Goal: Book appointment/travel/reservation

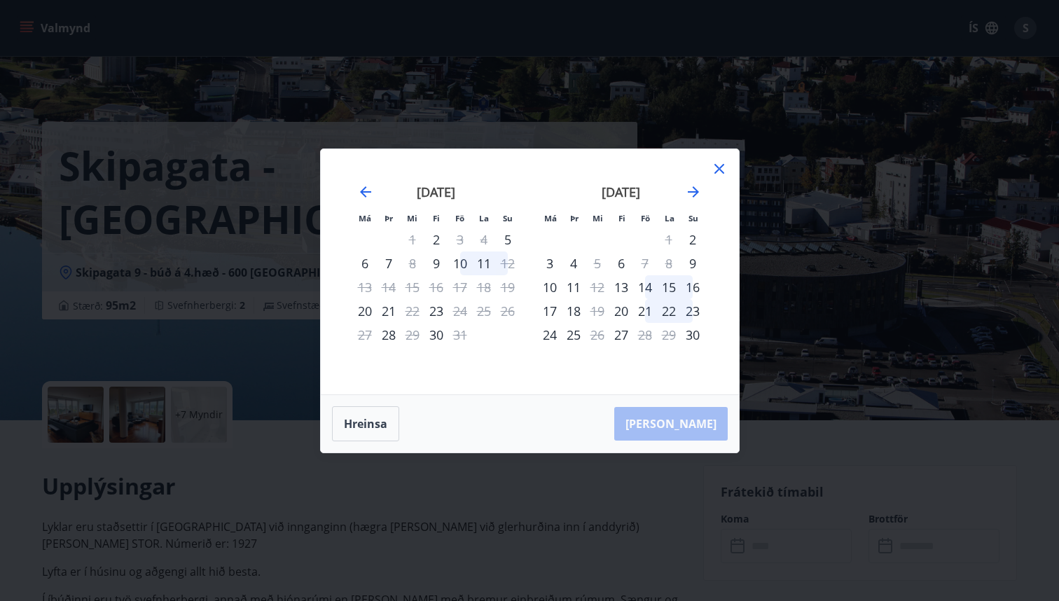
scroll to position [384, 0]
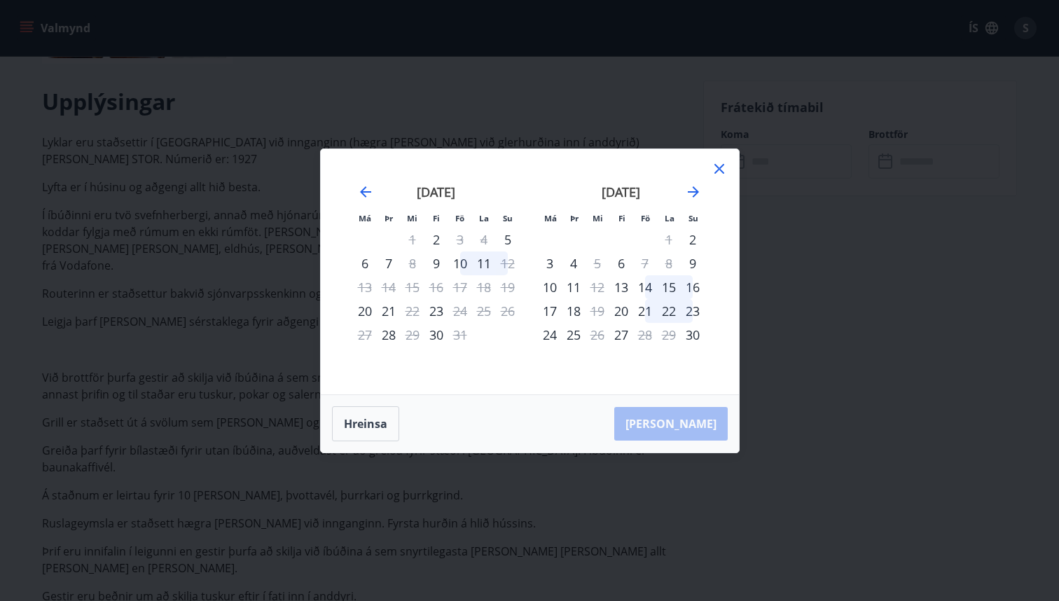
click at [719, 170] on icon at bounding box center [719, 168] width 17 height 17
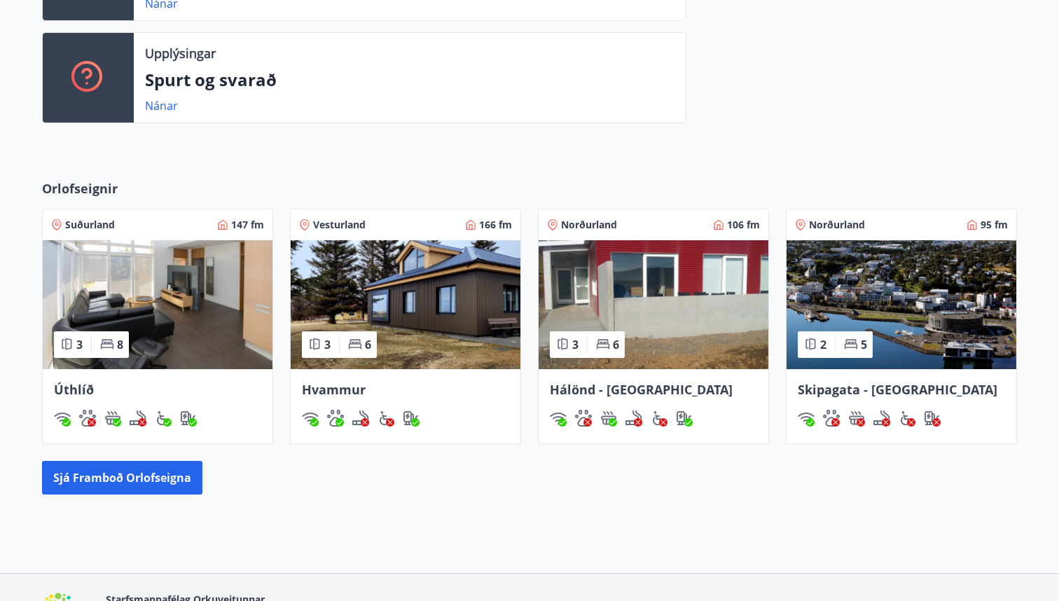
scroll to position [479, 0]
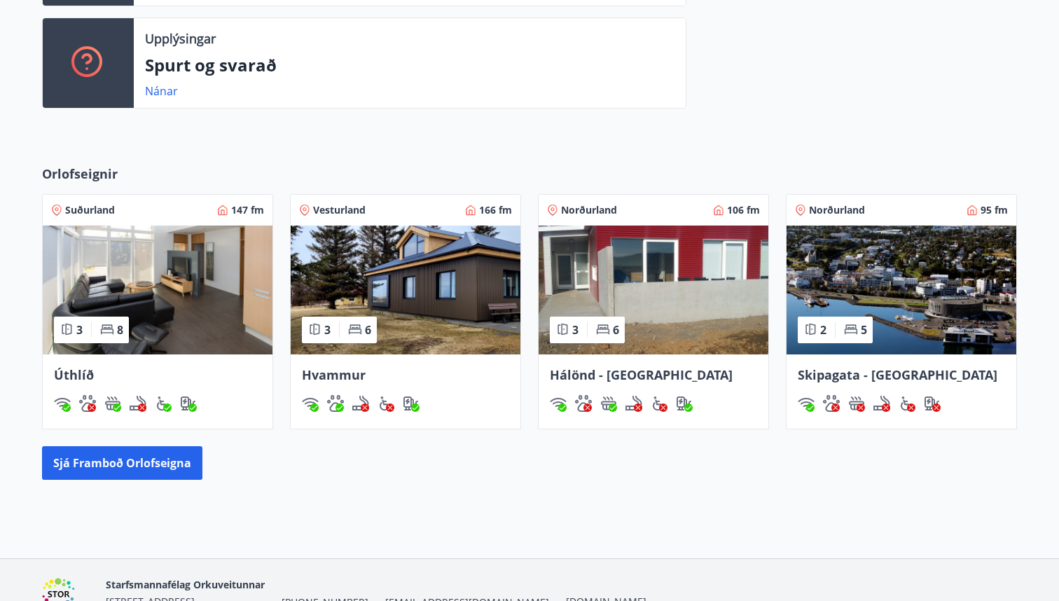
click at [643, 279] on img at bounding box center [653, 289] width 230 height 129
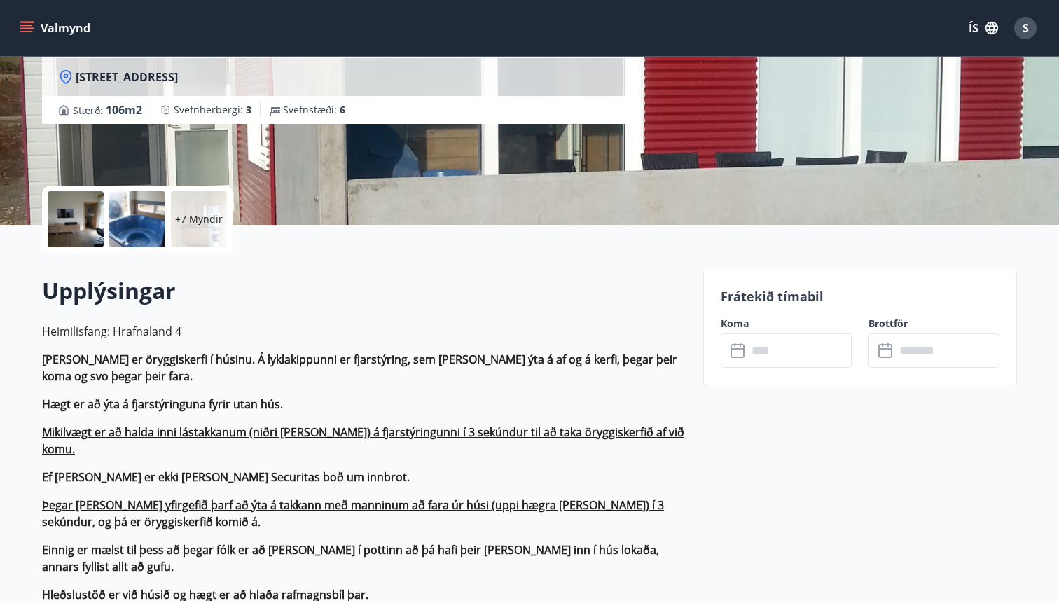
scroll to position [422, 0]
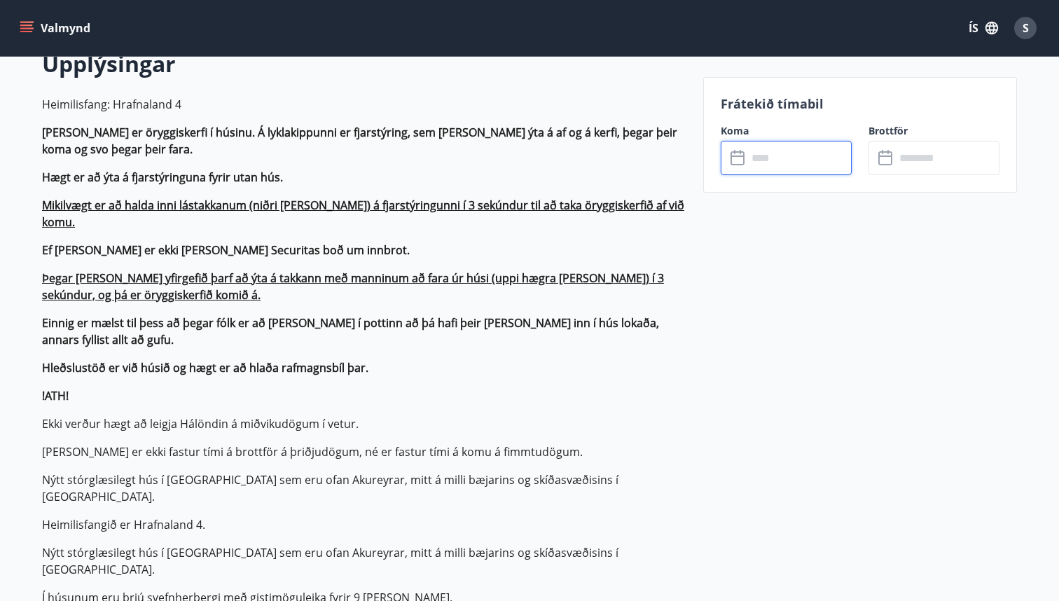
click at [762, 144] on input "text" at bounding box center [799, 158] width 104 height 34
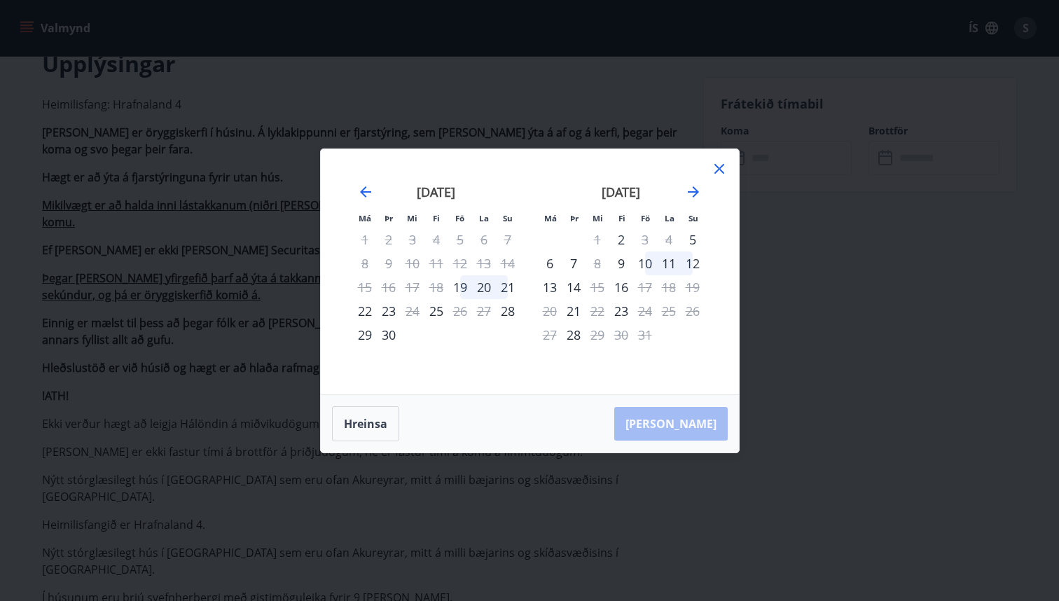
click at [716, 172] on icon at bounding box center [719, 169] width 10 height 10
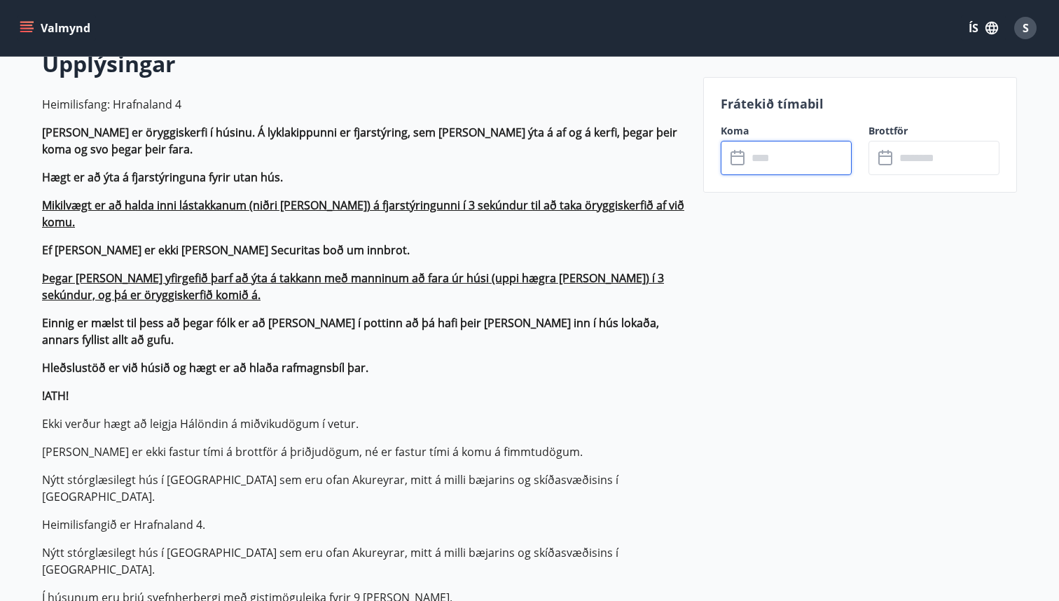
click at [790, 146] on input "text" at bounding box center [799, 158] width 104 height 34
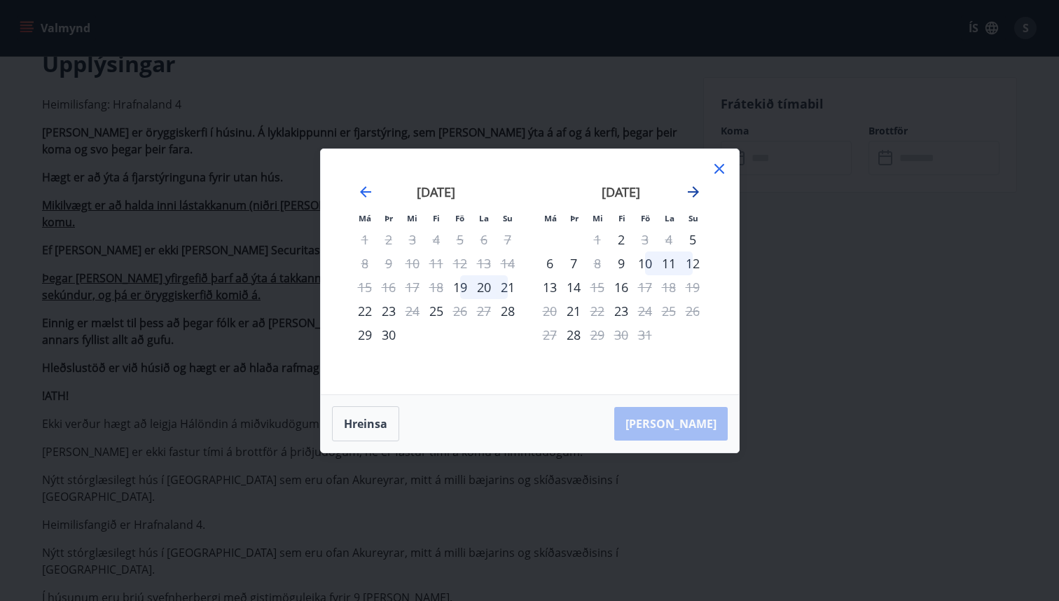
click at [695, 188] on icon "Move forward to switch to the next month." at bounding box center [693, 191] width 11 height 11
click at [720, 169] on icon at bounding box center [719, 169] width 10 height 10
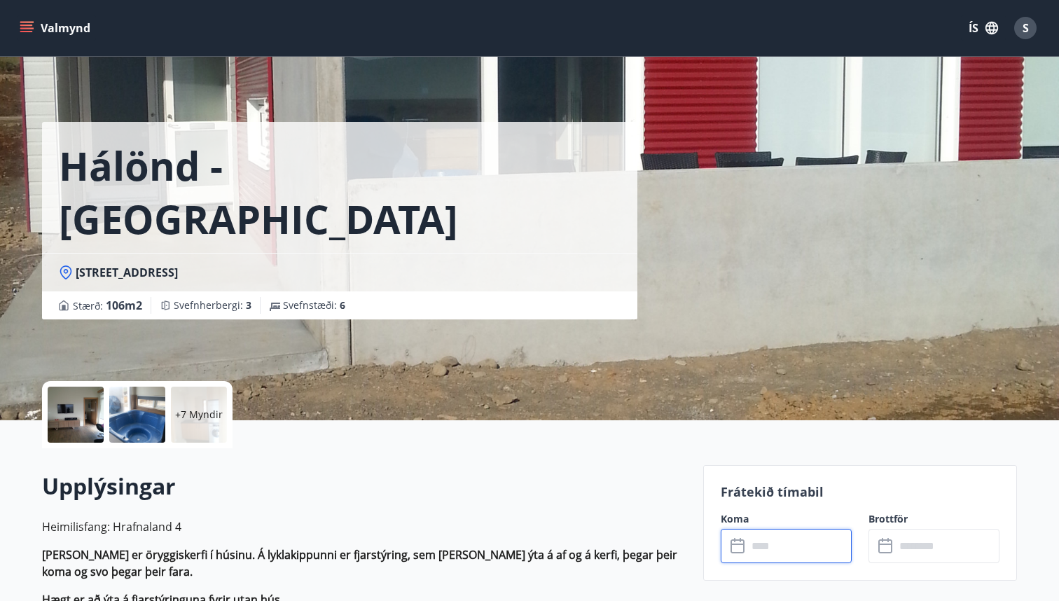
scroll to position [0, 0]
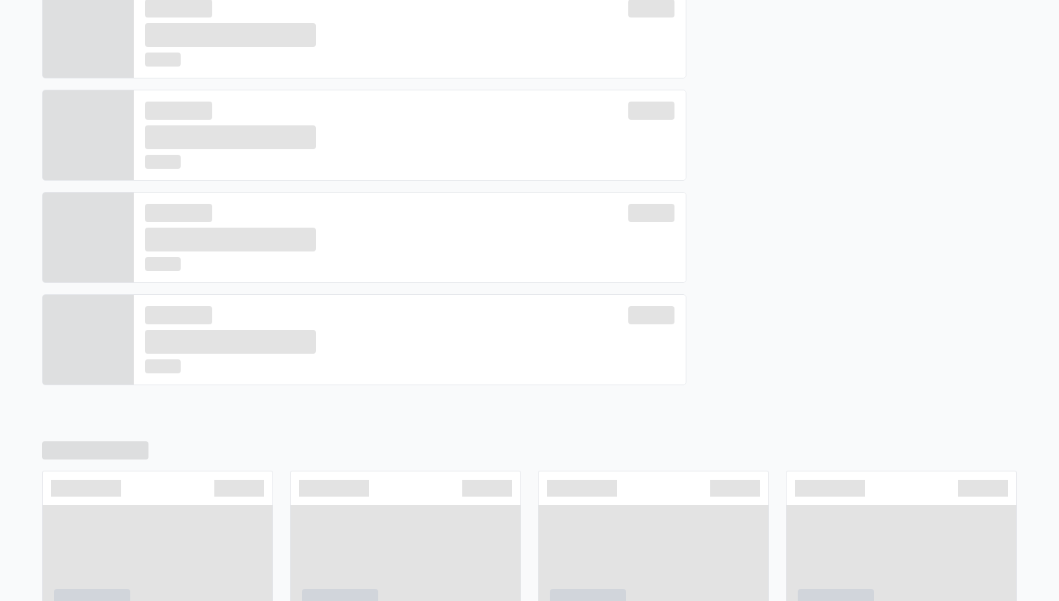
scroll to position [438, 0]
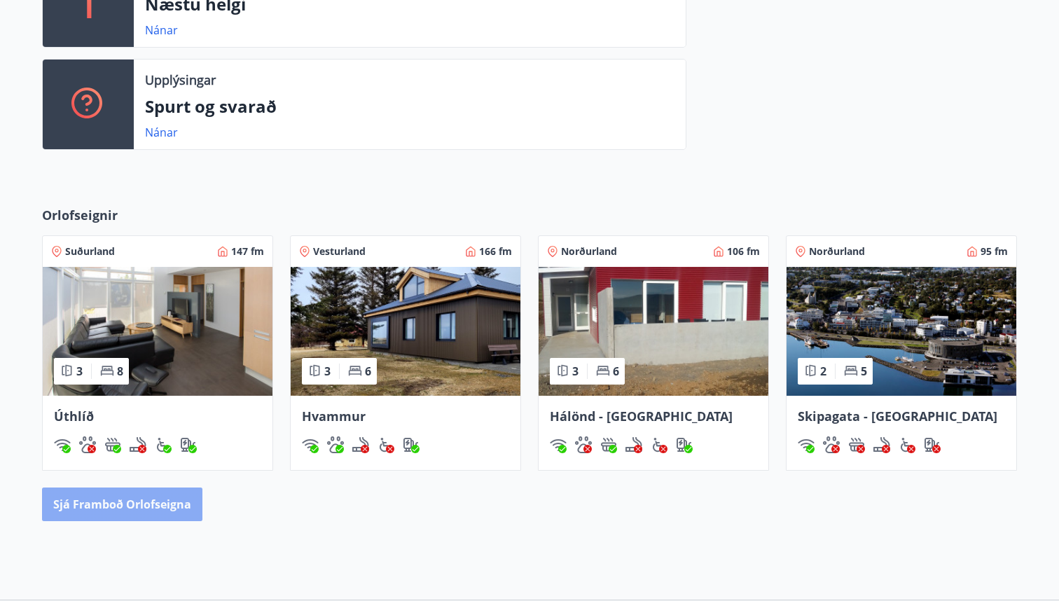
click at [150, 501] on button "Sjá framboð orlofseigna" at bounding box center [122, 504] width 160 height 34
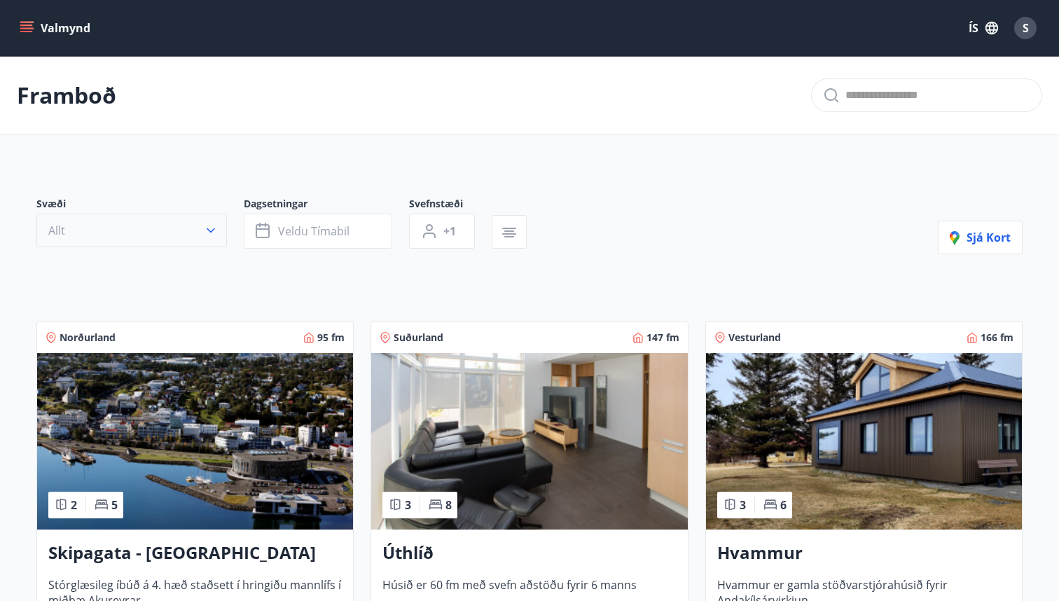
click at [198, 235] on button "Allt" at bounding box center [131, 231] width 190 height 34
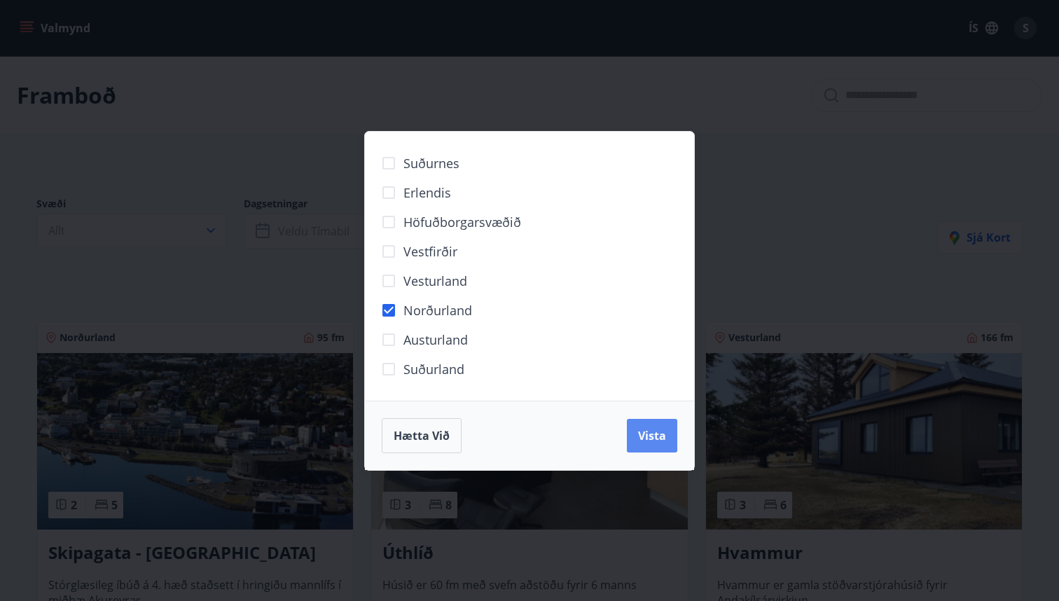
click at [653, 441] on span "Vista" at bounding box center [652, 435] width 28 height 15
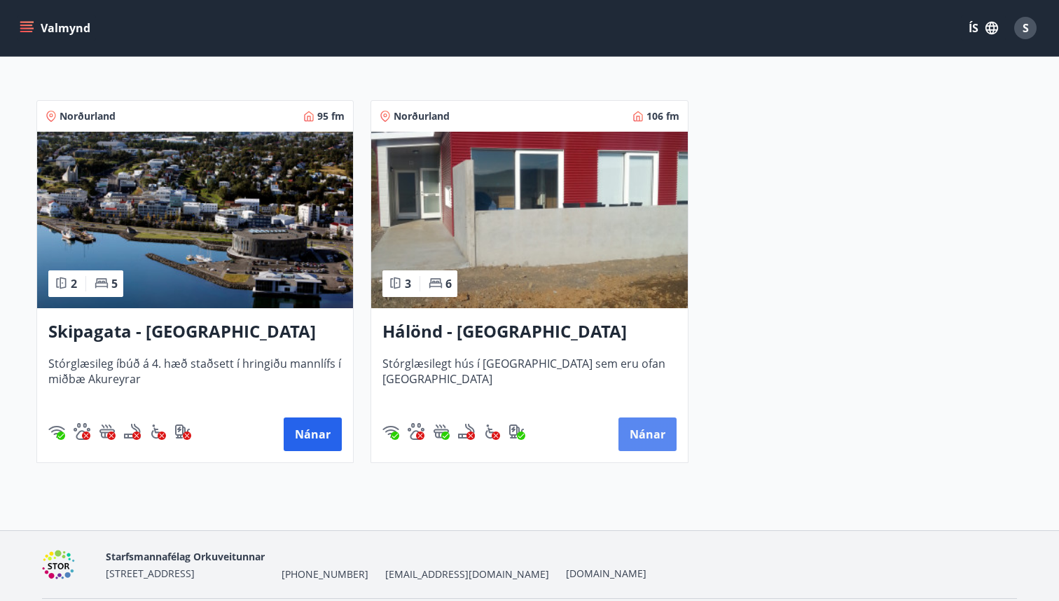
scroll to position [252, 0]
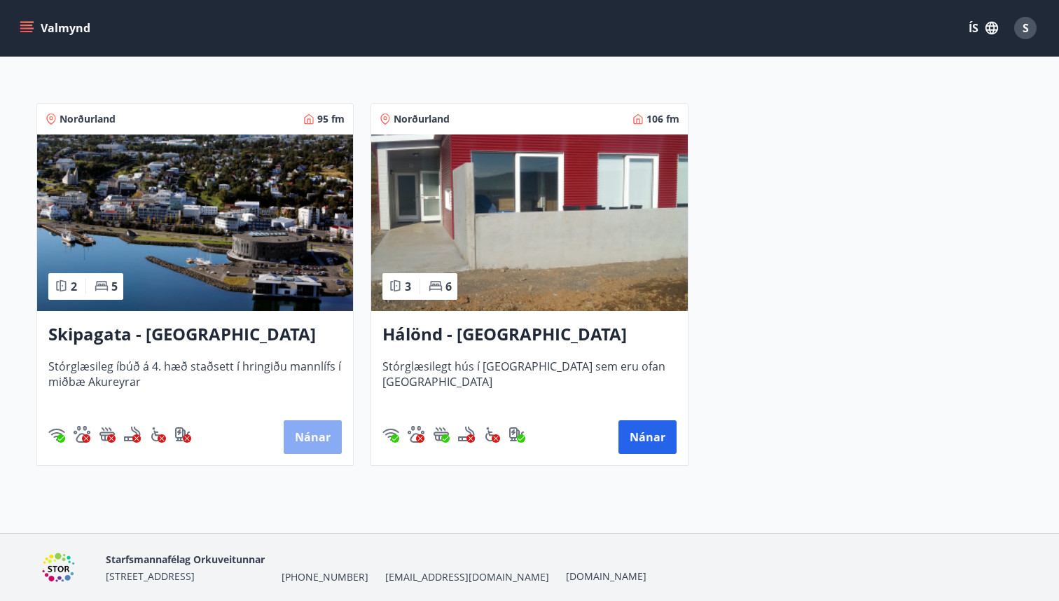
click at [300, 447] on button "Nánar" at bounding box center [313, 437] width 58 height 34
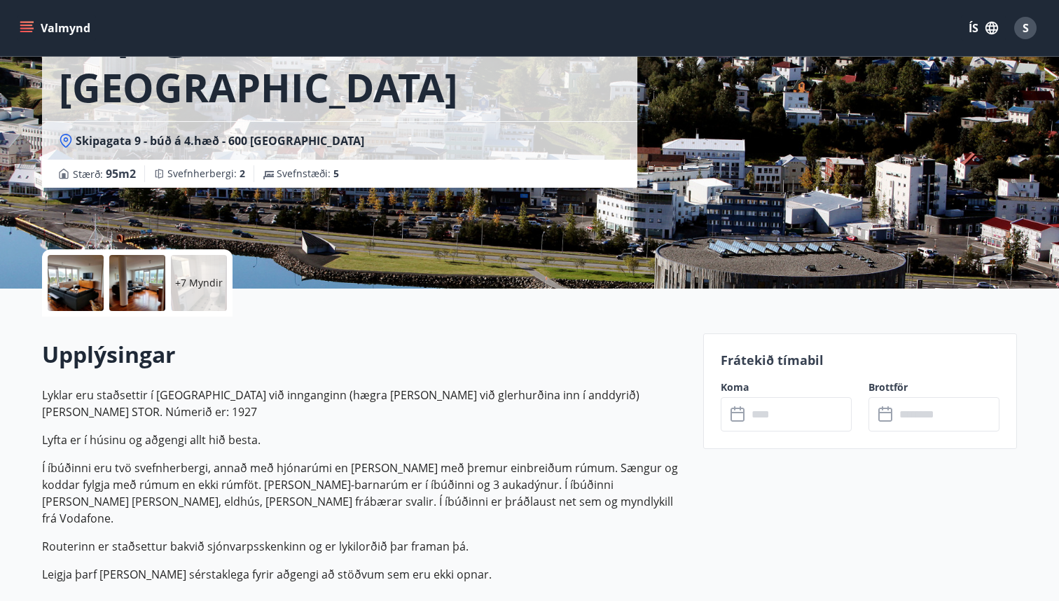
scroll to position [279, 0]
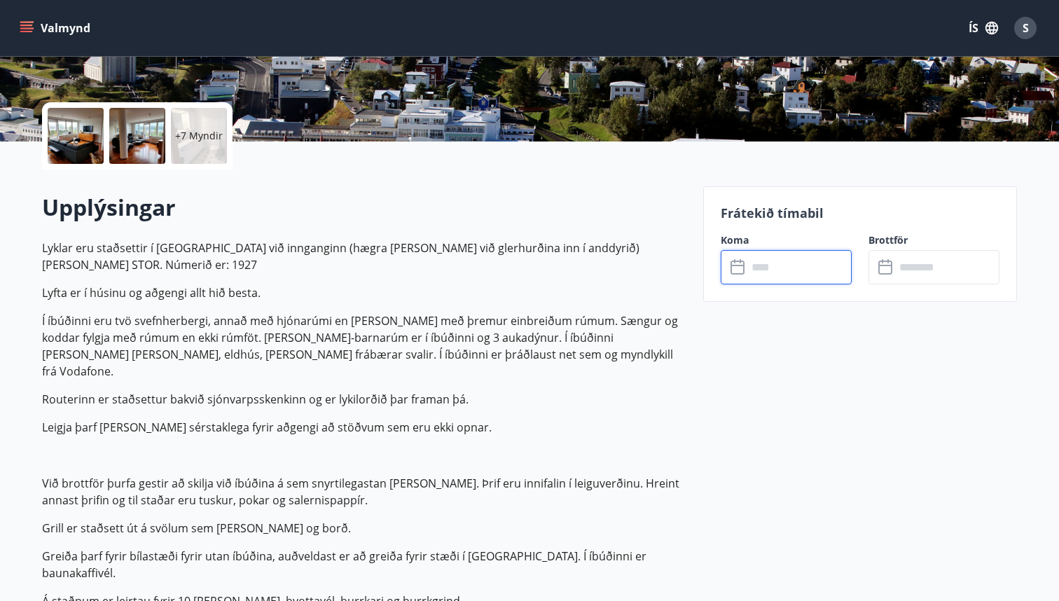
click at [750, 273] on input "text" at bounding box center [799, 267] width 104 height 34
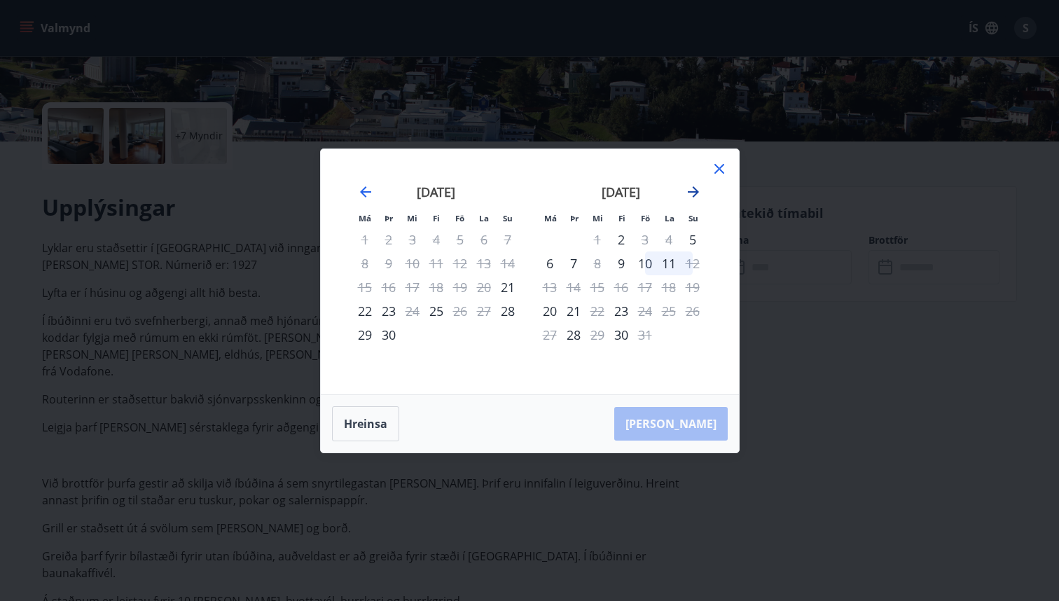
click at [692, 194] on icon "Move forward to switch to the next month." at bounding box center [693, 191] width 17 height 17
click at [688, 193] on icon "Move forward to switch to the next month." at bounding box center [693, 191] width 17 height 17
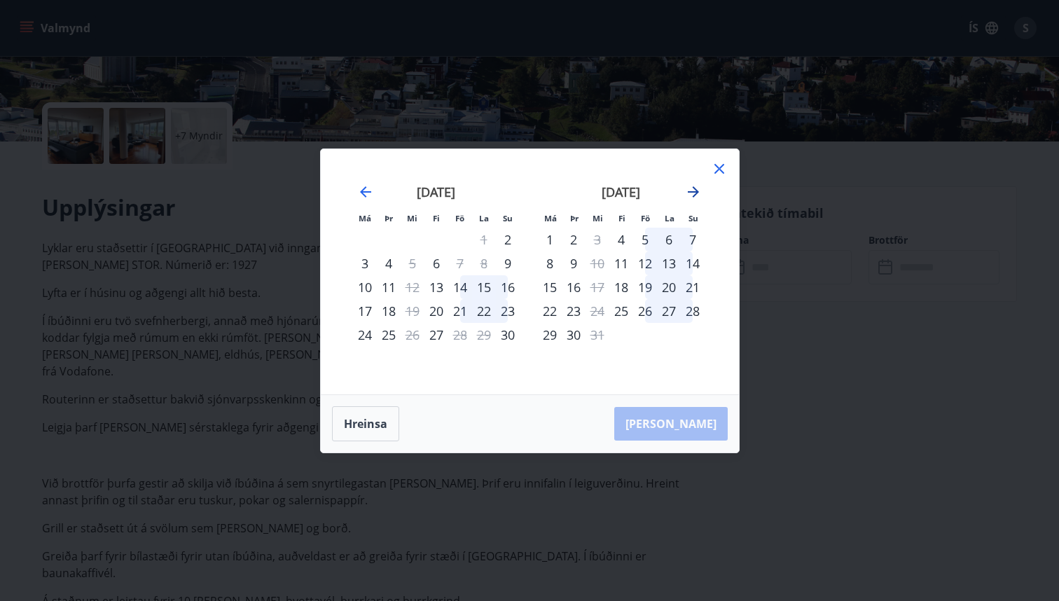
click at [688, 193] on icon "Move forward to switch to the next month." at bounding box center [693, 191] width 17 height 17
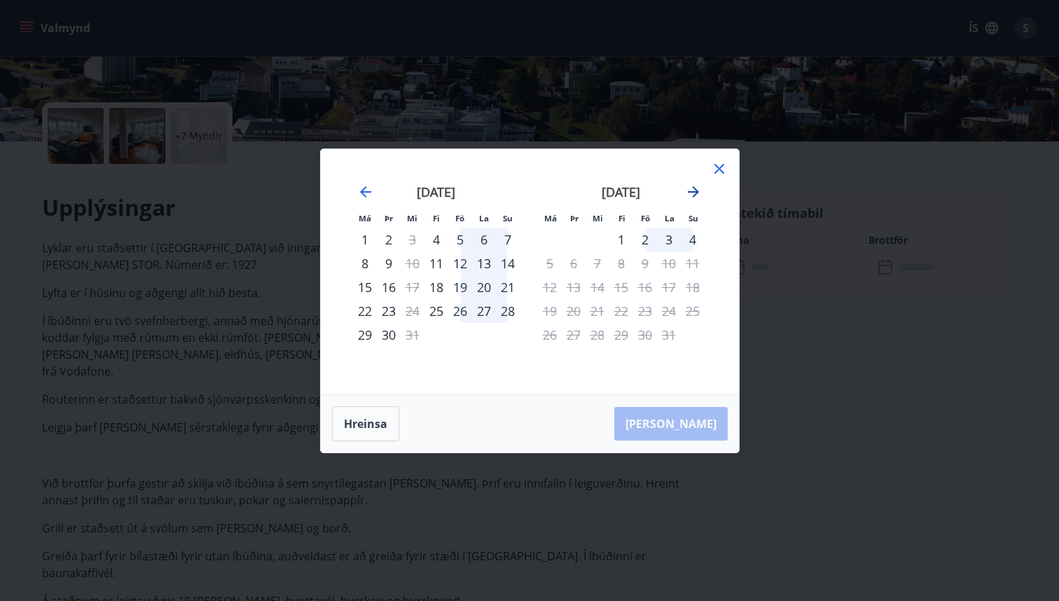
click at [688, 193] on icon "Move forward to switch to the next month." at bounding box center [693, 191] width 17 height 17
click at [724, 170] on icon at bounding box center [719, 168] width 17 height 17
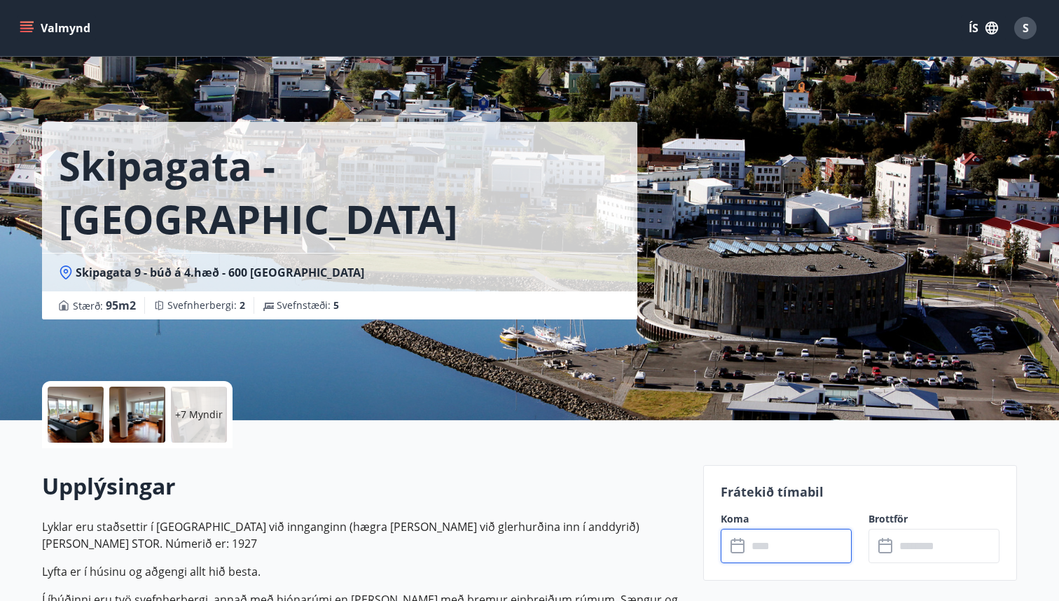
scroll to position [0, 0]
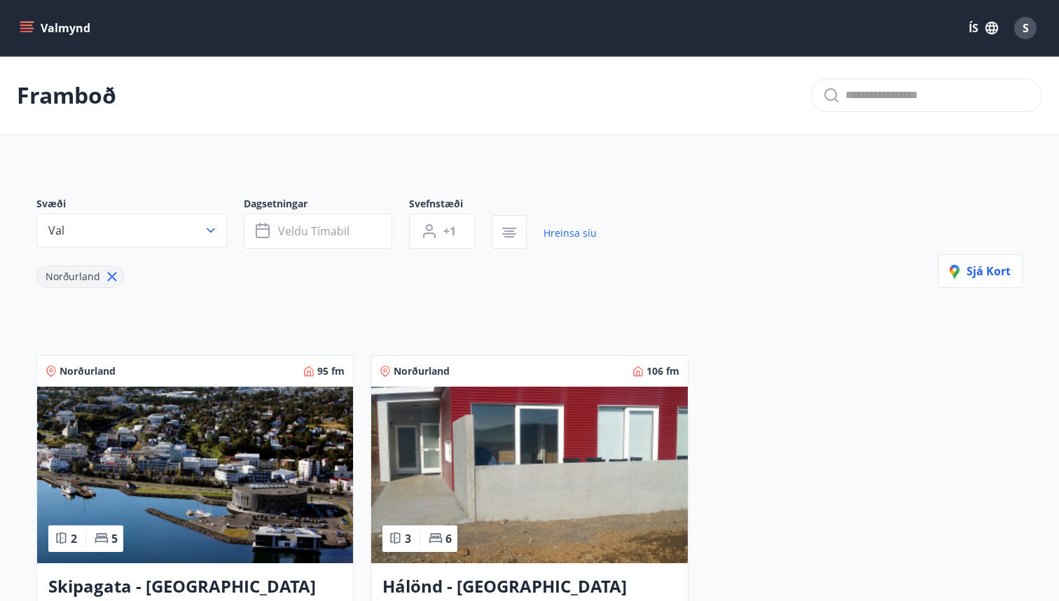
click at [105, 274] on icon at bounding box center [111, 276] width 15 height 15
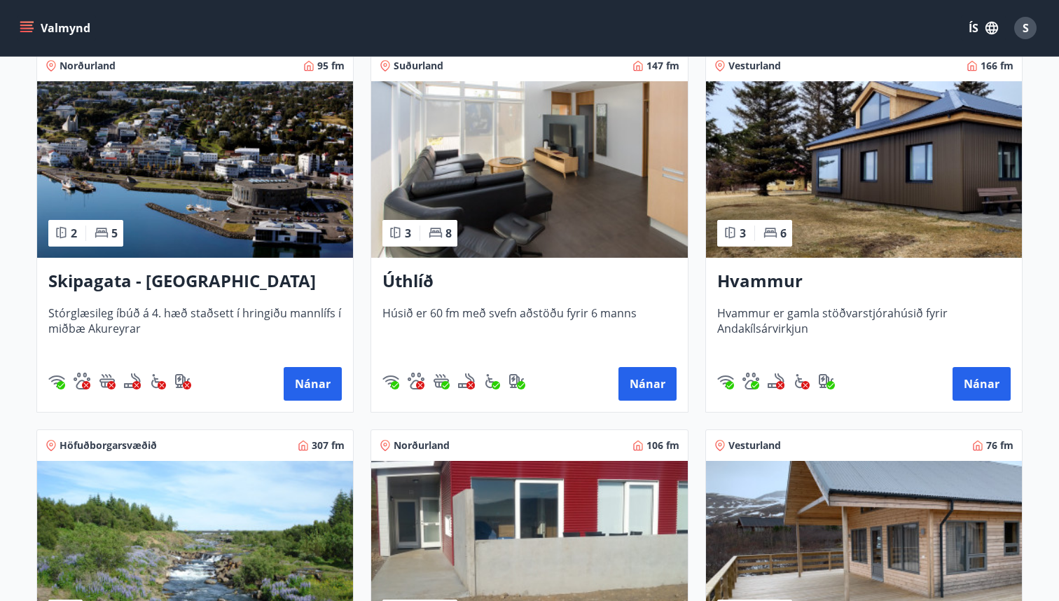
scroll to position [272, 0]
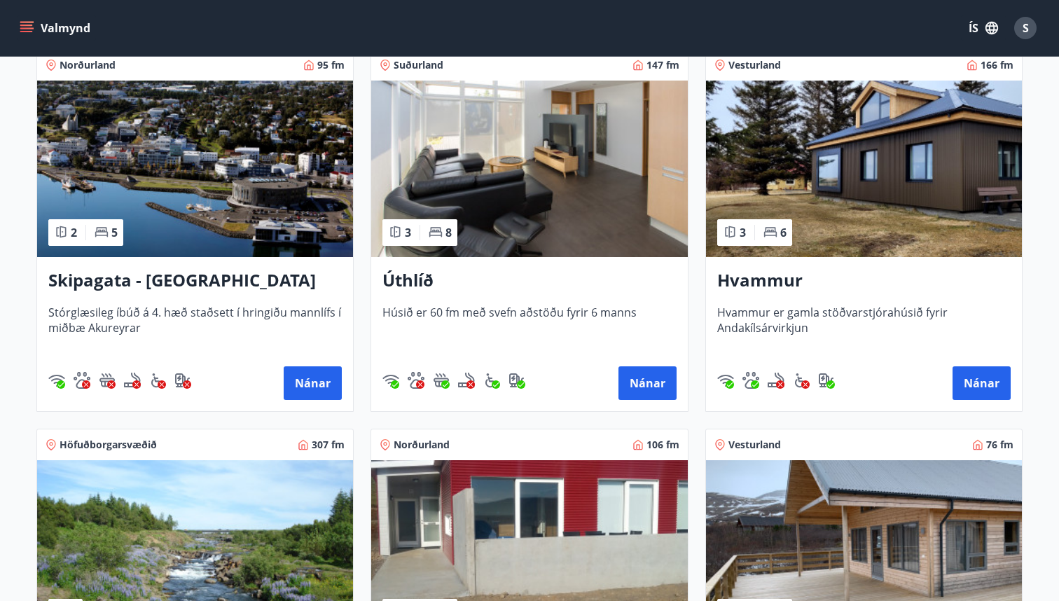
click at [763, 285] on h3 "Hvammur" at bounding box center [863, 280] width 293 height 25
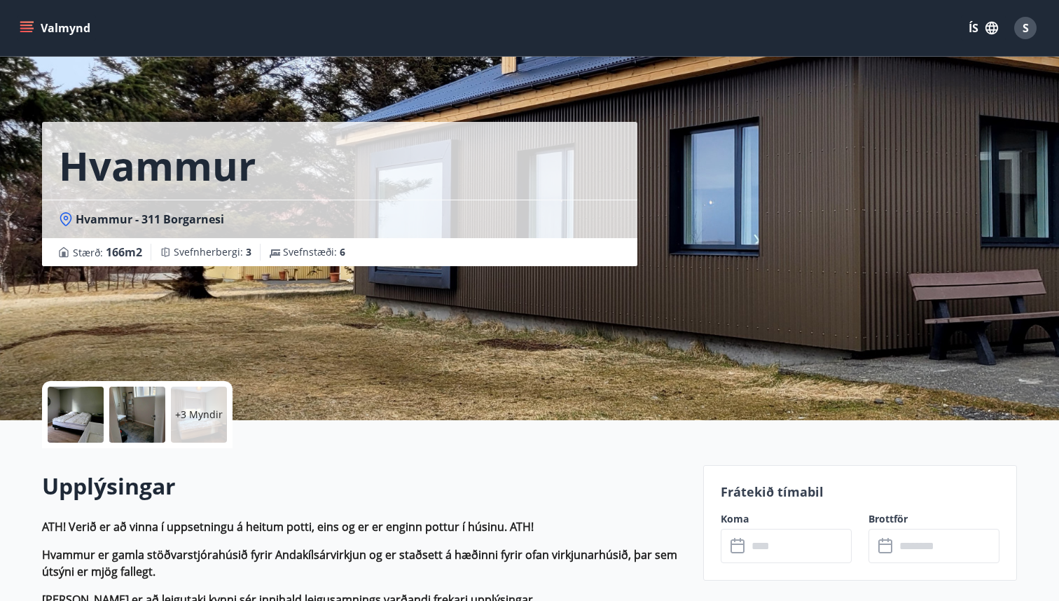
click at [183, 424] on div "+3 Myndir" at bounding box center [199, 415] width 56 height 56
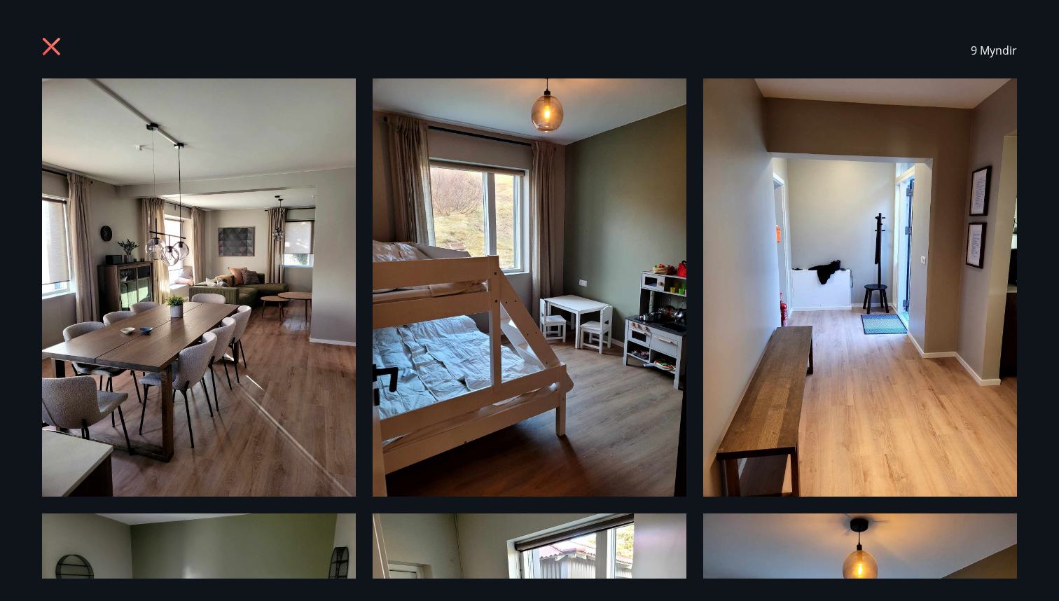
click at [59, 46] on icon at bounding box center [53, 48] width 22 height 22
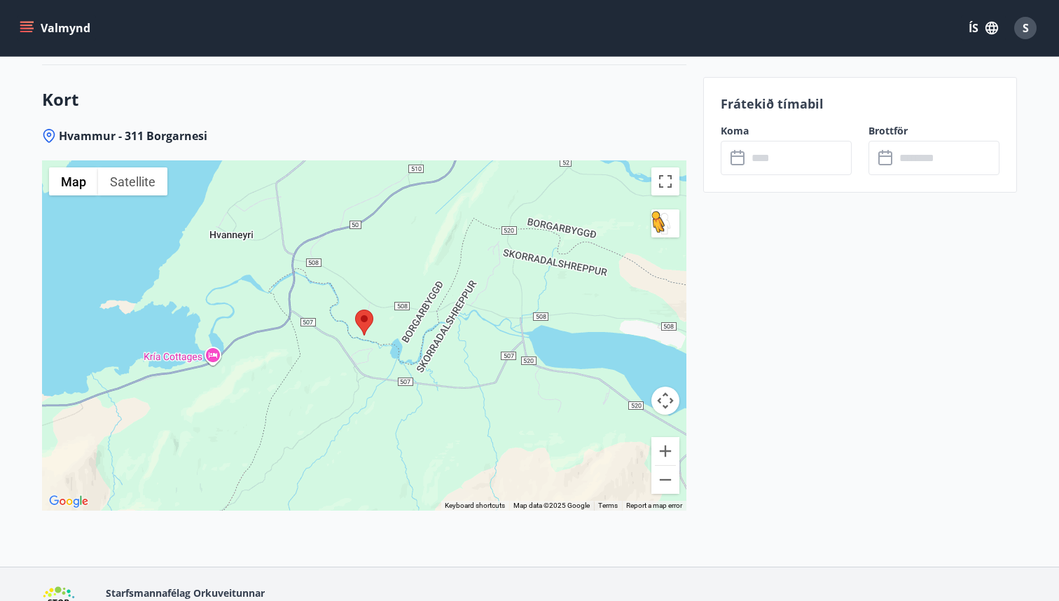
scroll to position [3197, 0]
click at [667, 493] on button "Zoom out" at bounding box center [665, 479] width 28 height 28
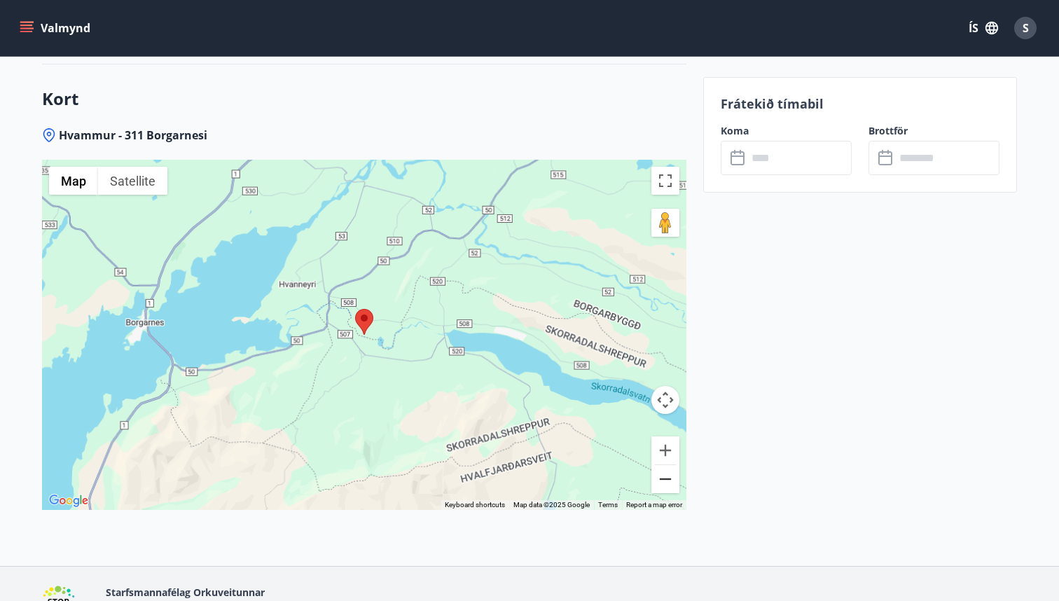
click at [667, 493] on button "Zoom out" at bounding box center [665, 479] width 28 height 28
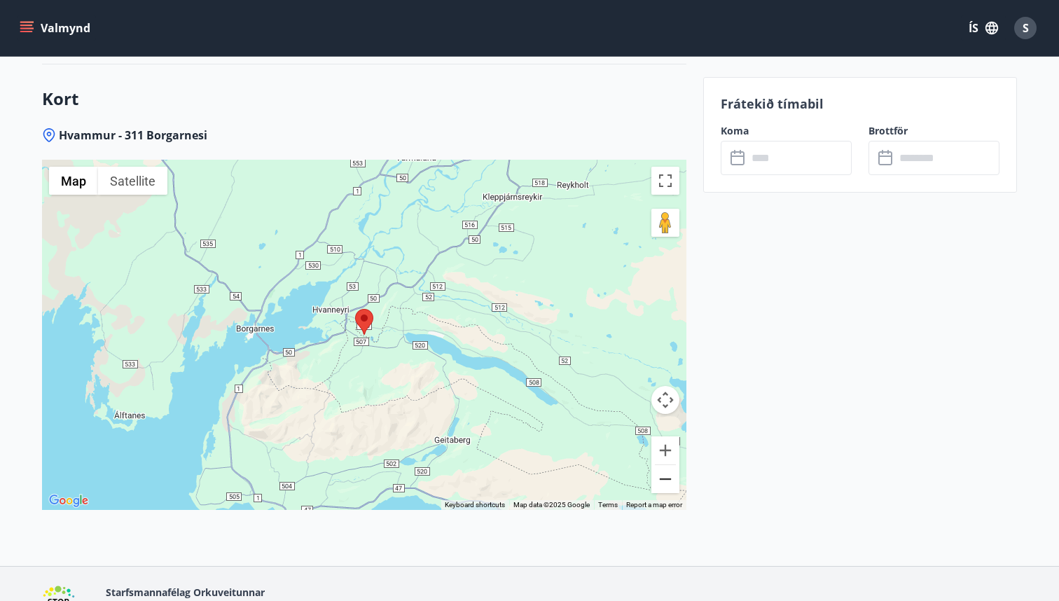
click at [667, 493] on button "Zoom out" at bounding box center [665, 479] width 28 height 28
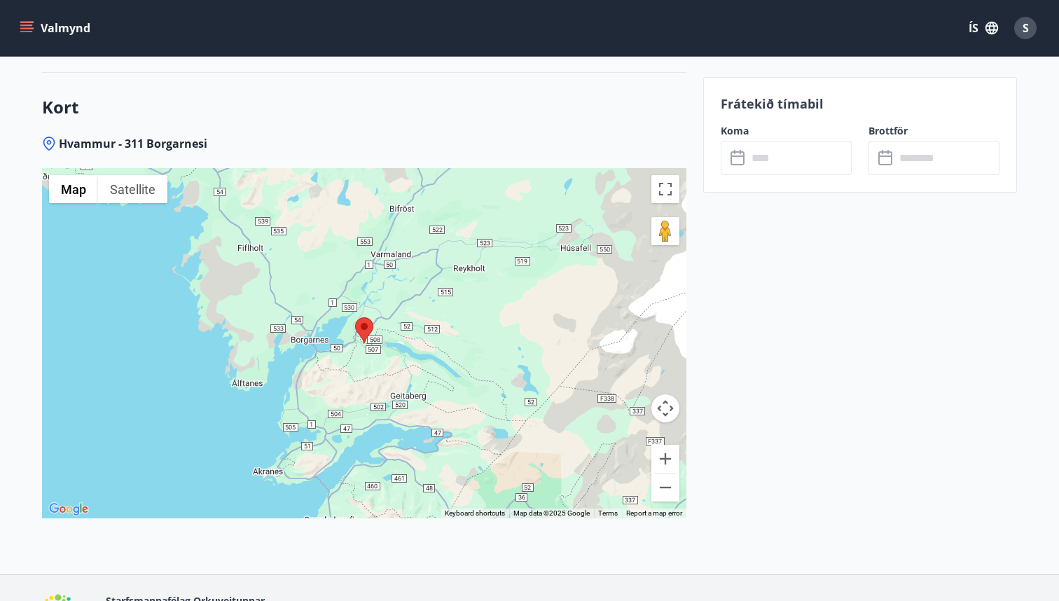
scroll to position [3188, 0]
click at [667, 502] on button "Zoom out" at bounding box center [665, 488] width 28 height 28
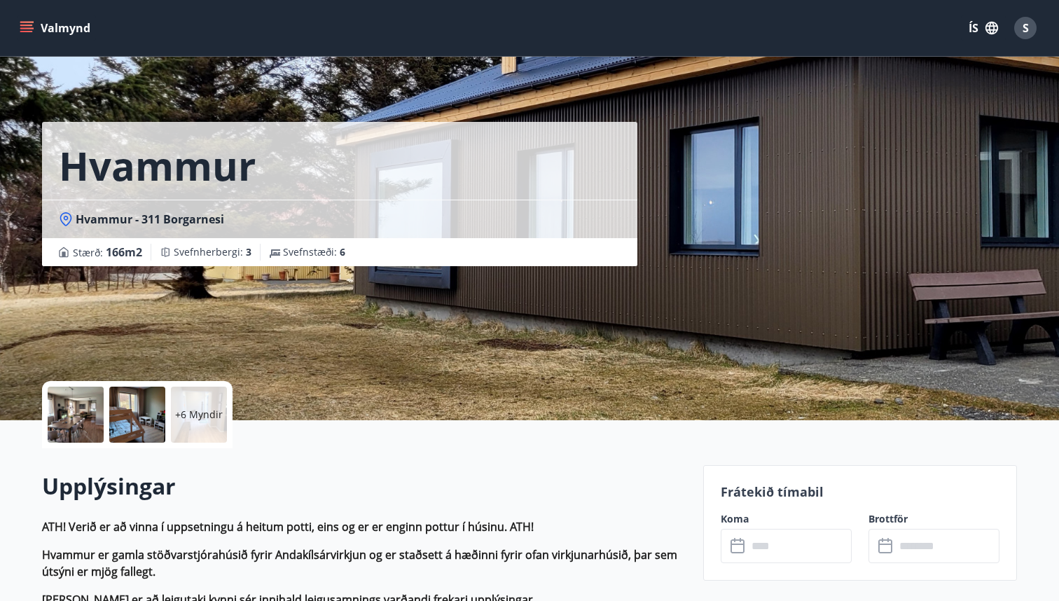
scroll to position [0, 0]
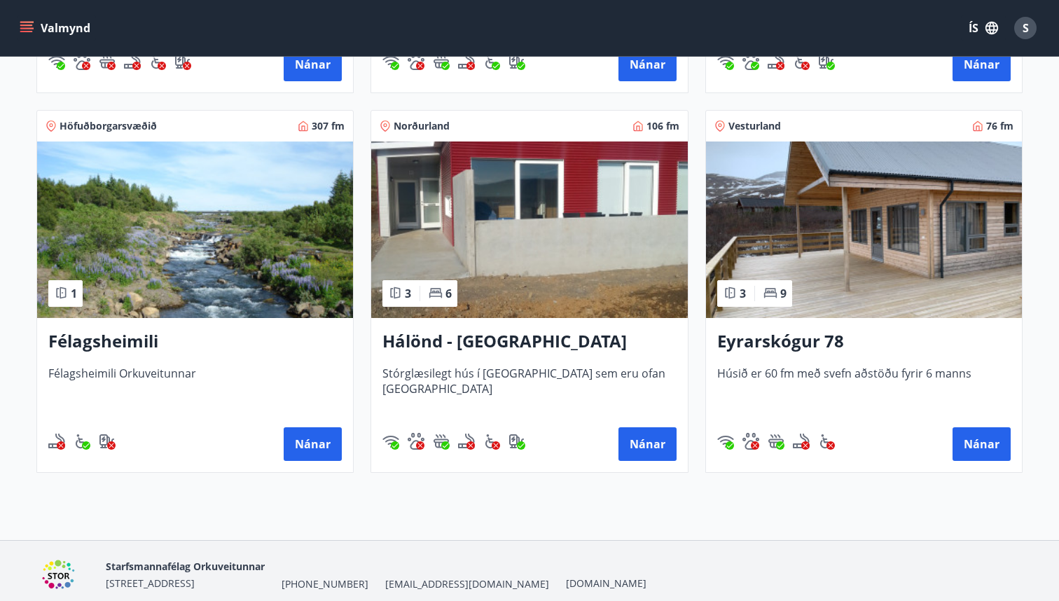
scroll to position [606, 0]
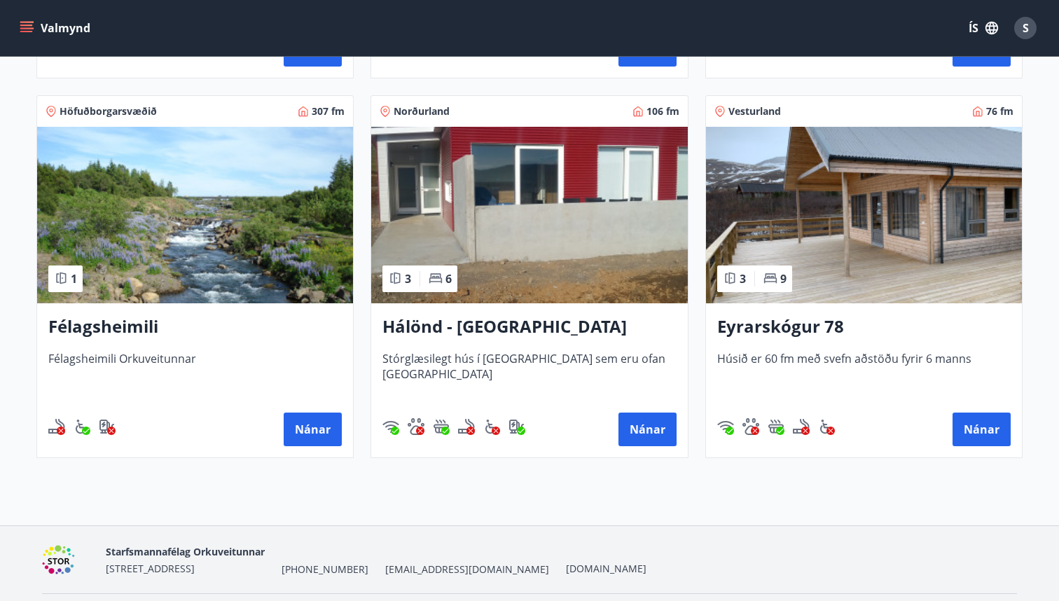
click at [816, 324] on h3 "Eyrarskógur 78" at bounding box center [863, 326] width 293 height 25
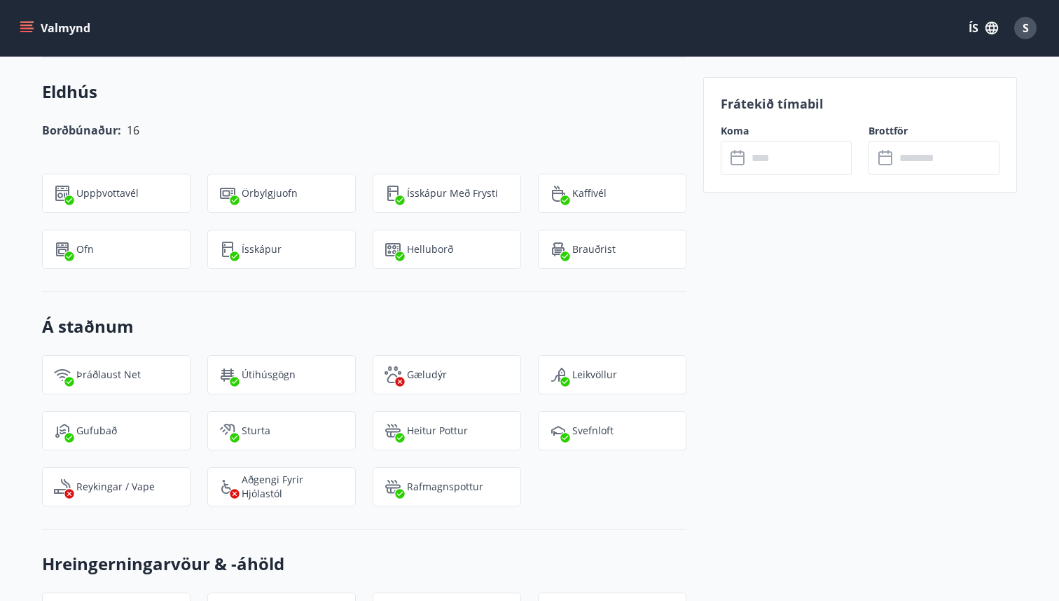
scroll to position [2795, 0]
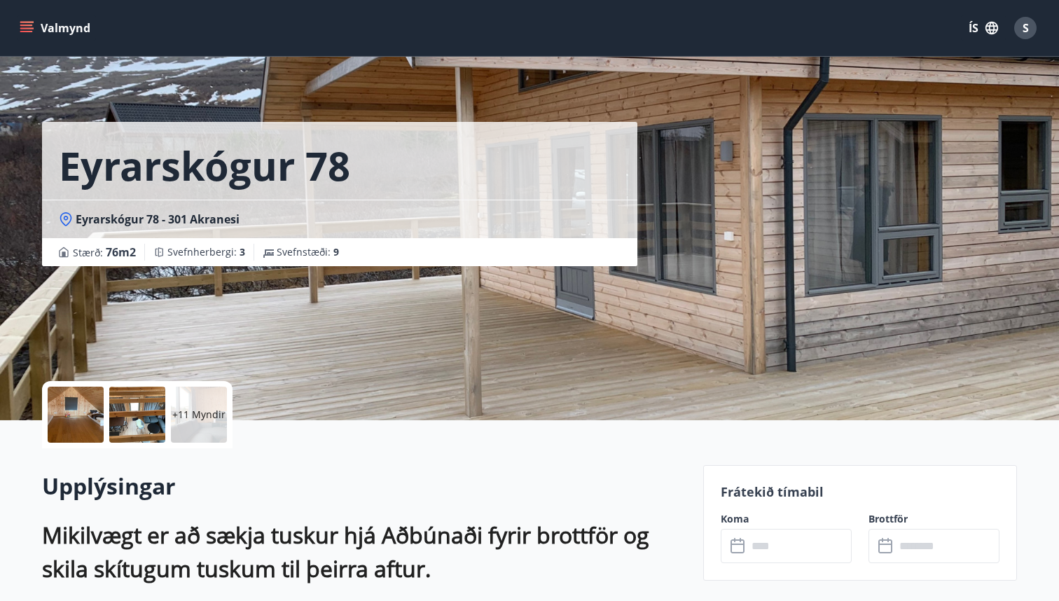
scroll to position [0, 0]
click at [192, 422] on div "+11 Myndir" at bounding box center [199, 415] width 56 height 56
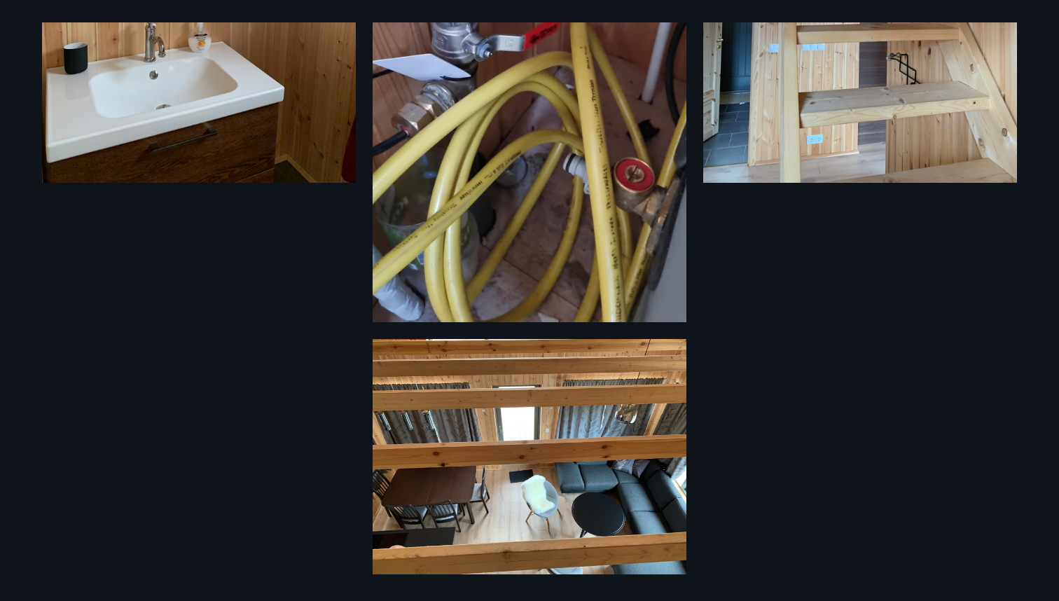
scroll to position [313, 0]
click at [444, 368] on img at bounding box center [530, 457] width 314 height 235
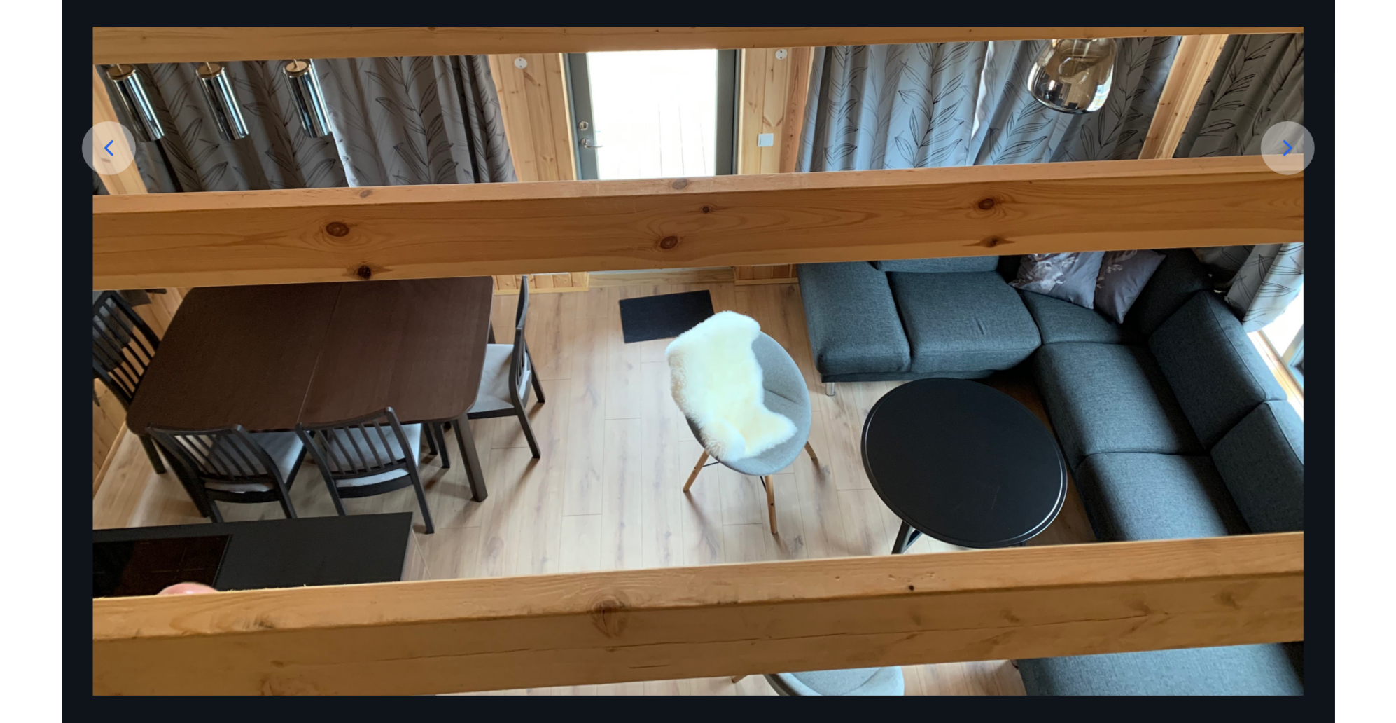
scroll to position [256, 0]
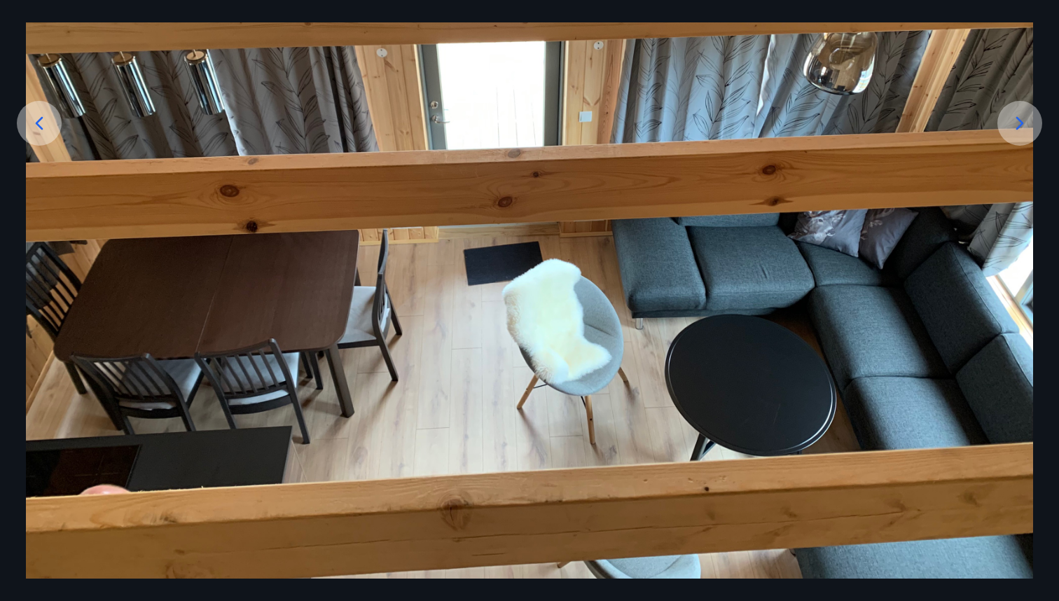
click at [1012, 134] on icon at bounding box center [1019, 123] width 22 height 22
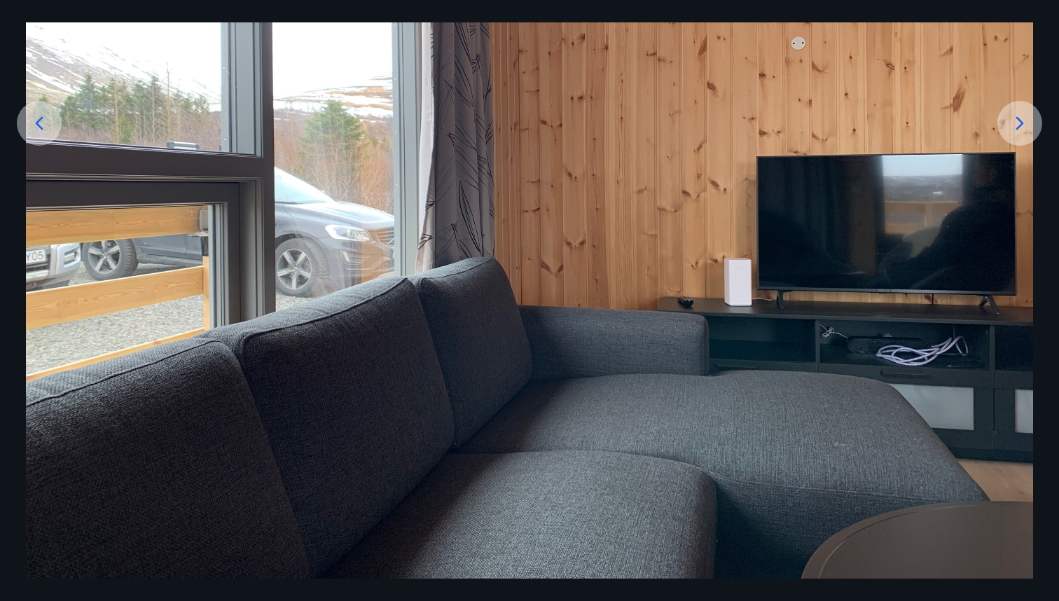
click at [1012, 134] on icon at bounding box center [1019, 123] width 22 height 22
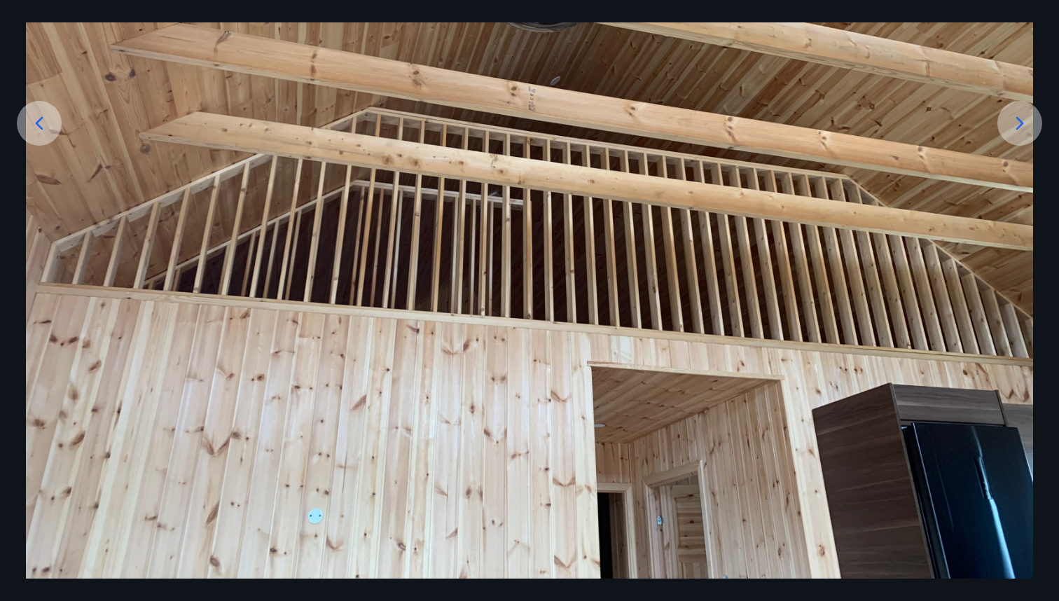
click at [1012, 134] on icon at bounding box center [1019, 123] width 22 height 22
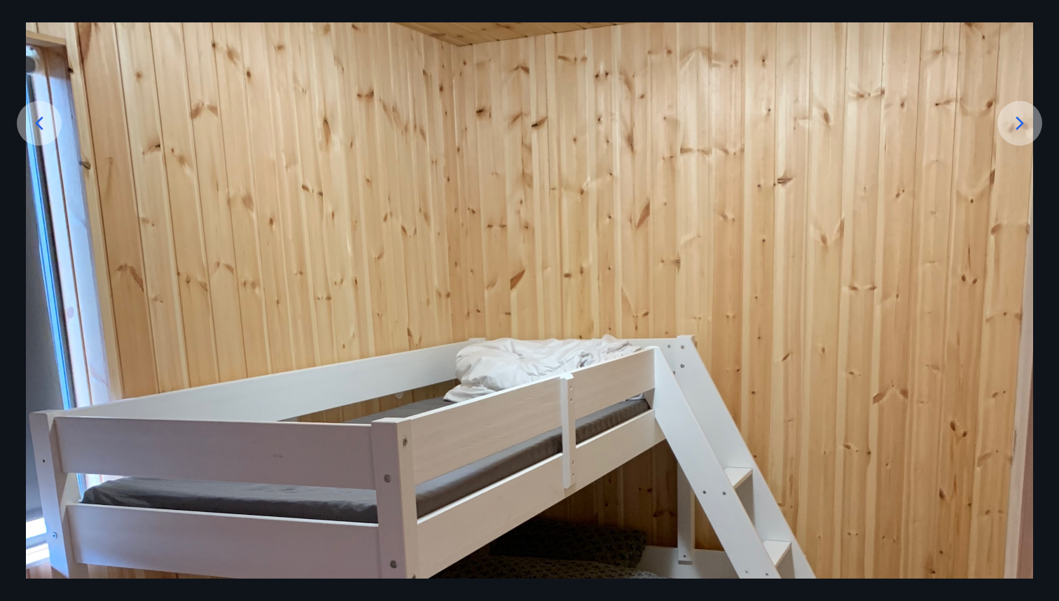
click at [1012, 134] on icon at bounding box center [1019, 123] width 22 height 22
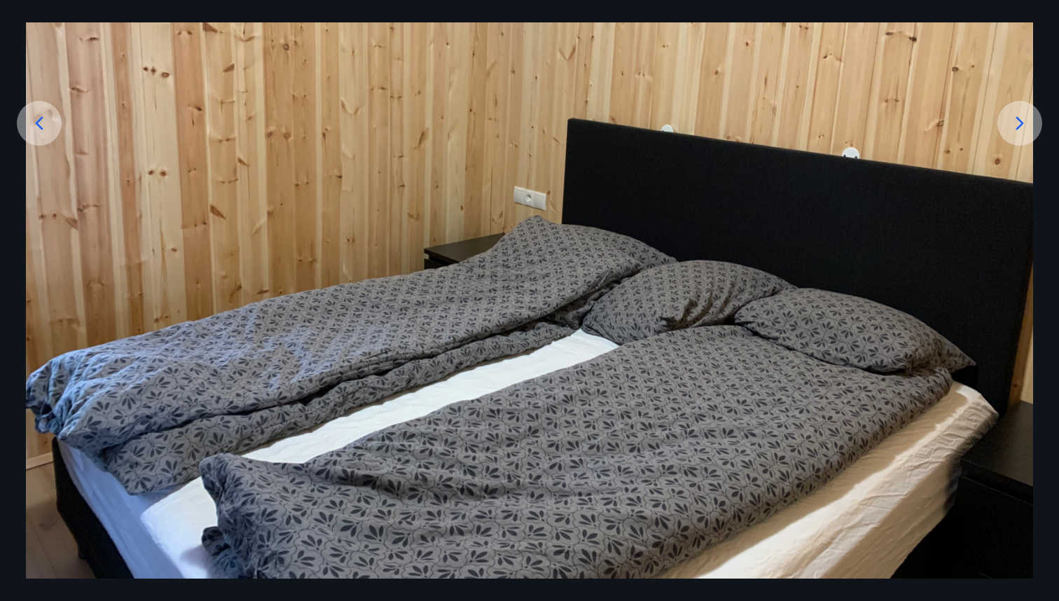
click at [1012, 134] on icon at bounding box center [1019, 123] width 22 height 22
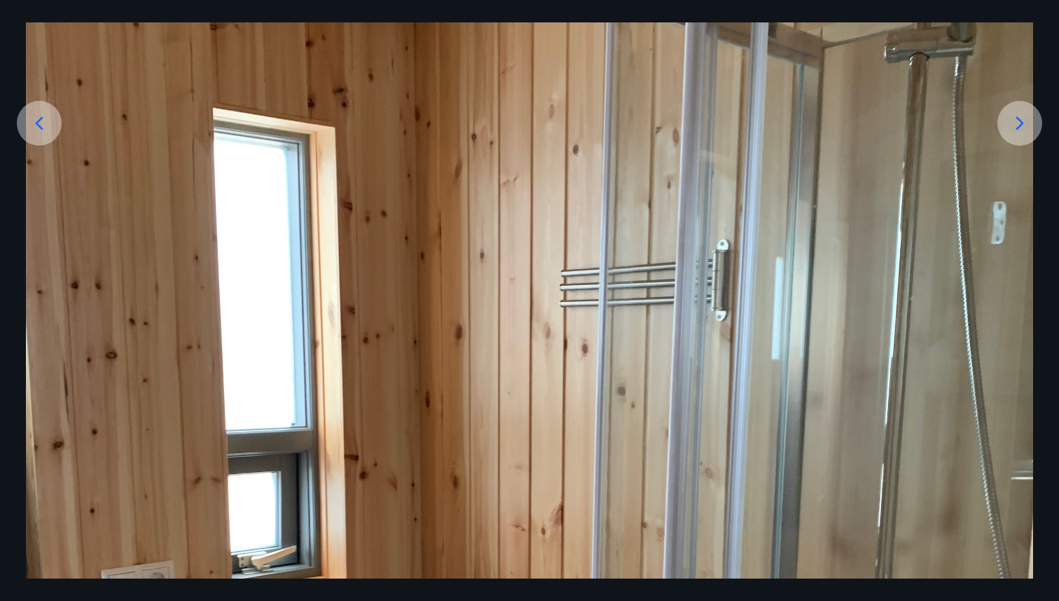
click at [1012, 134] on icon at bounding box center [1019, 123] width 22 height 22
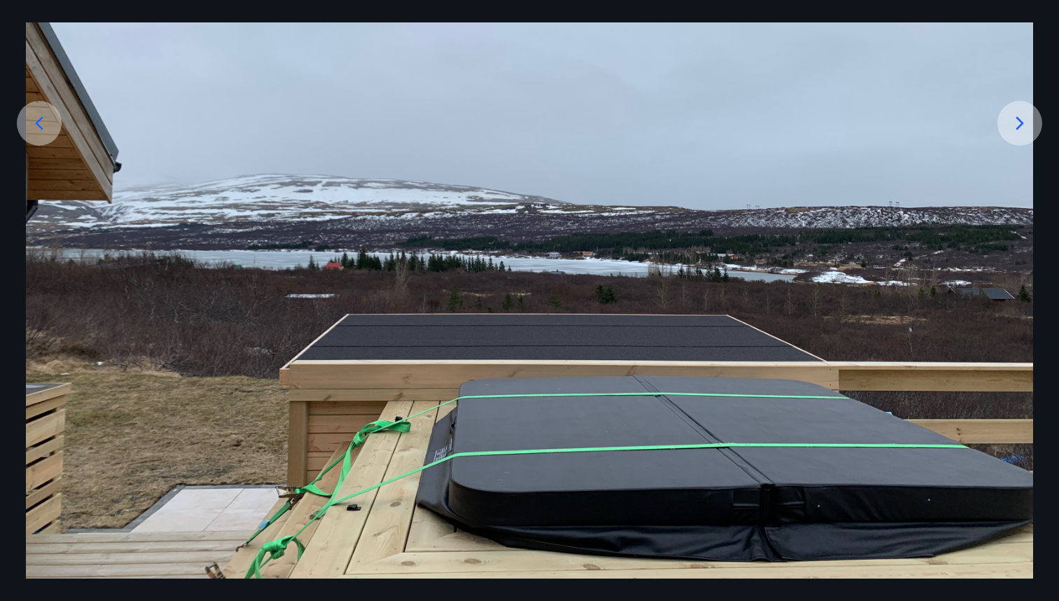
click at [1012, 134] on icon at bounding box center [1019, 123] width 22 height 22
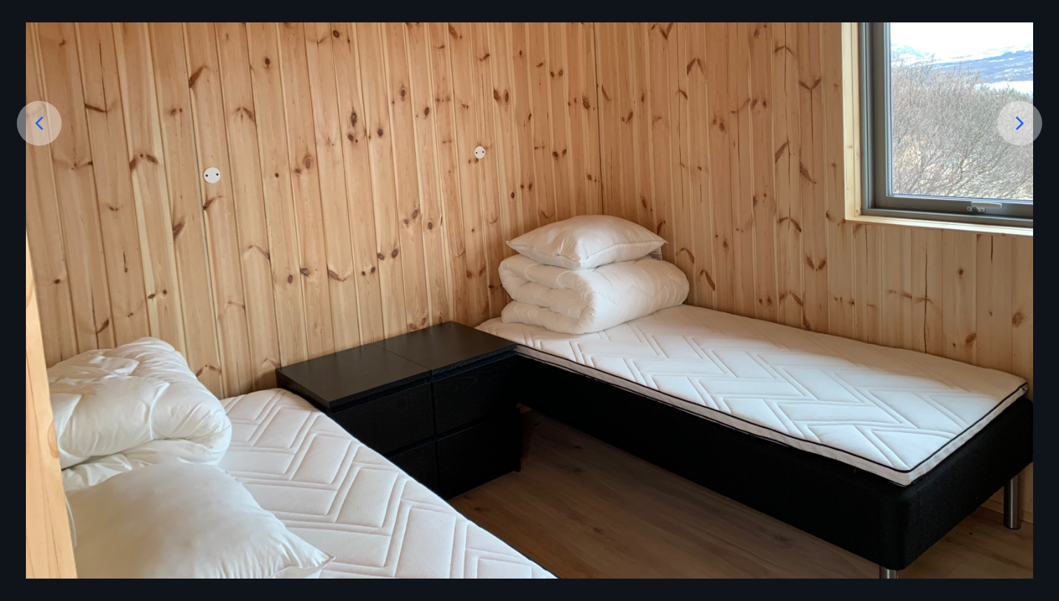
click at [47, 134] on div at bounding box center [39, 123] width 45 height 45
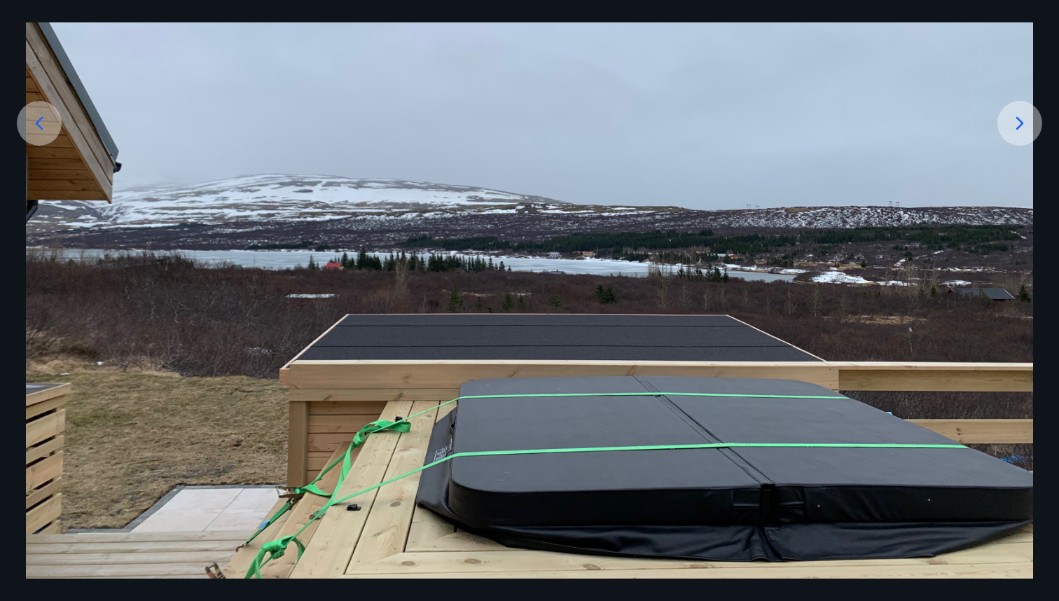
click at [1016, 125] on icon at bounding box center [1019, 123] width 22 height 22
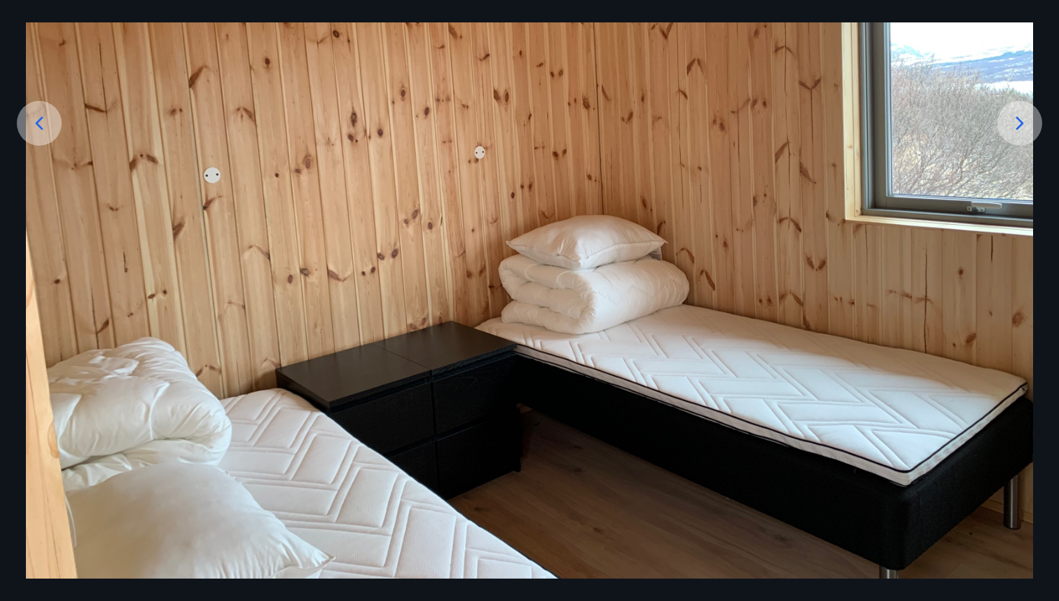
click at [1016, 125] on icon at bounding box center [1019, 123] width 22 height 22
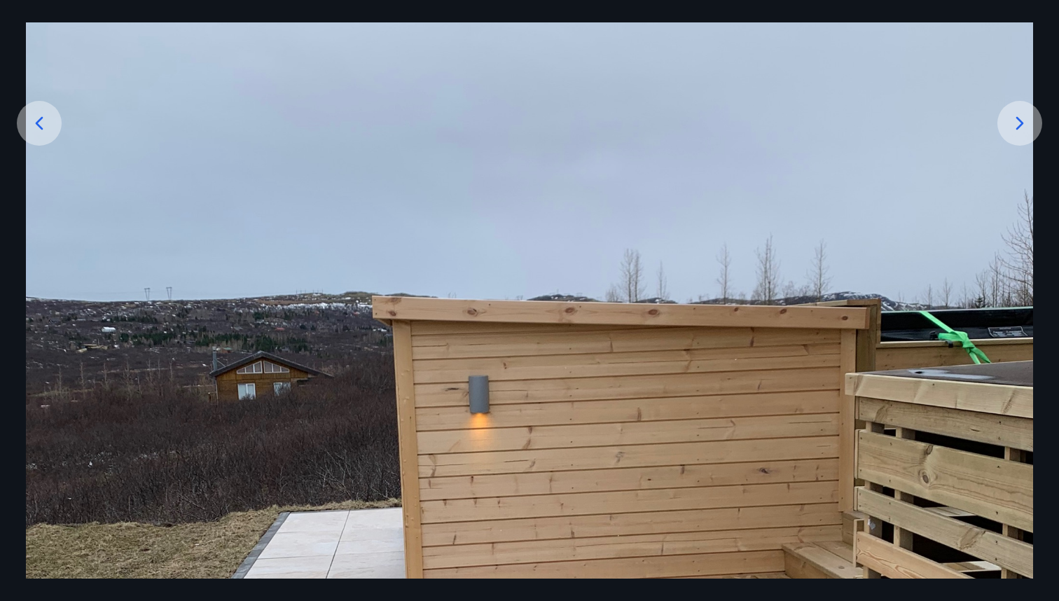
click at [1016, 125] on icon at bounding box center [1019, 123] width 22 height 22
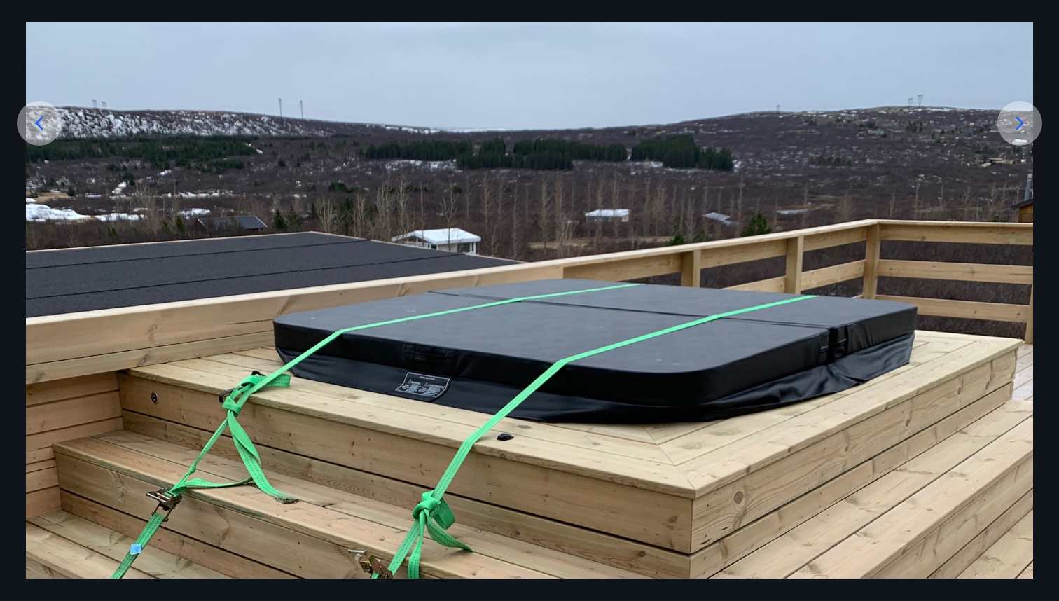
click at [1016, 125] on icon at bounding box center [1019, 123] width 22 height 22
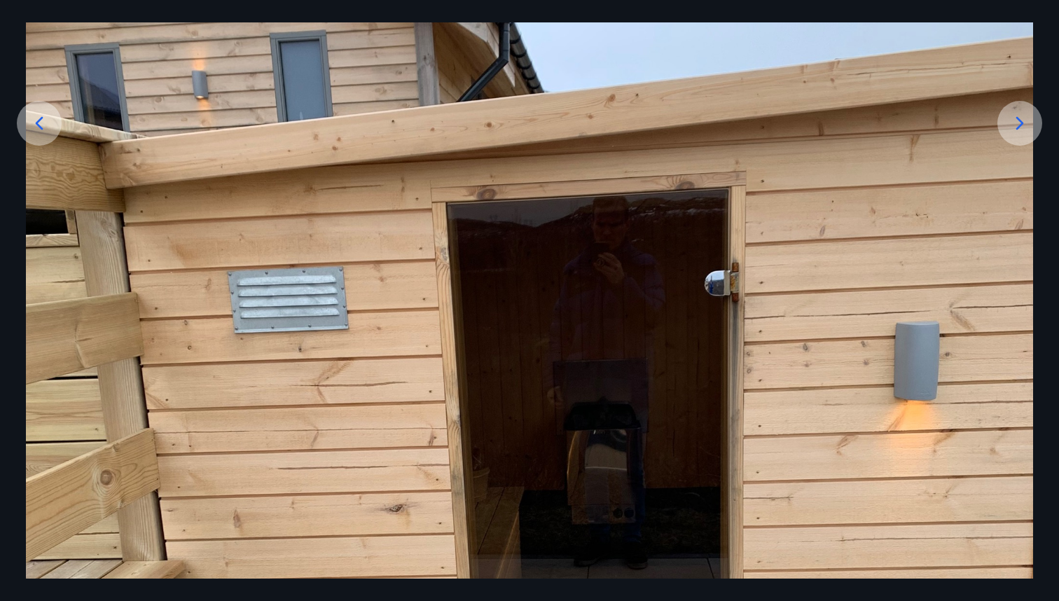
click at [1016, 125] on icon at bounding box center [1019, 123] width 22 height 22
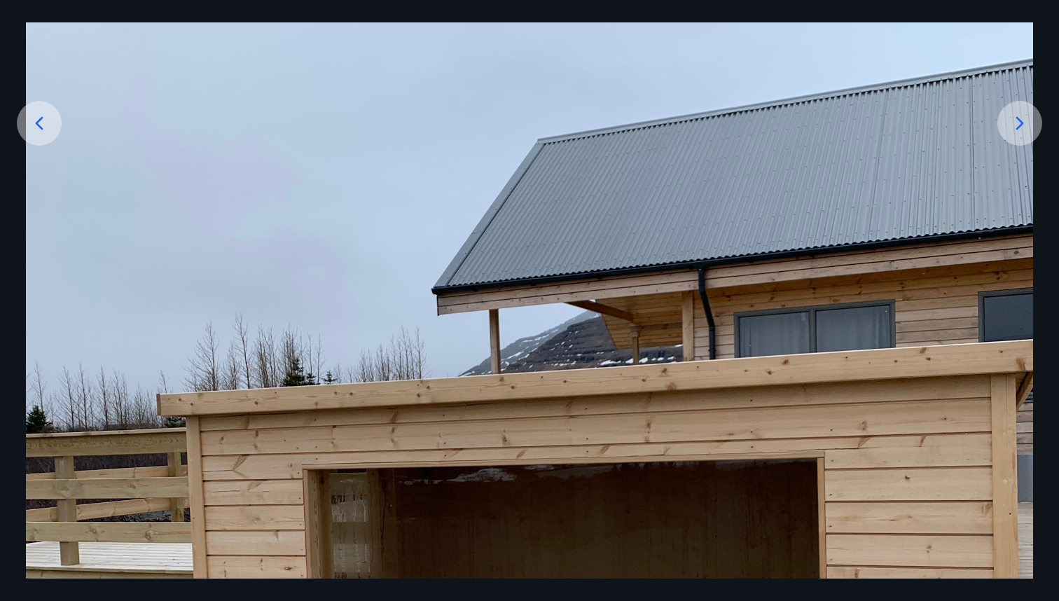
click at [40, 31] on img at bounding box center [529, 494] width 1007 height 1342
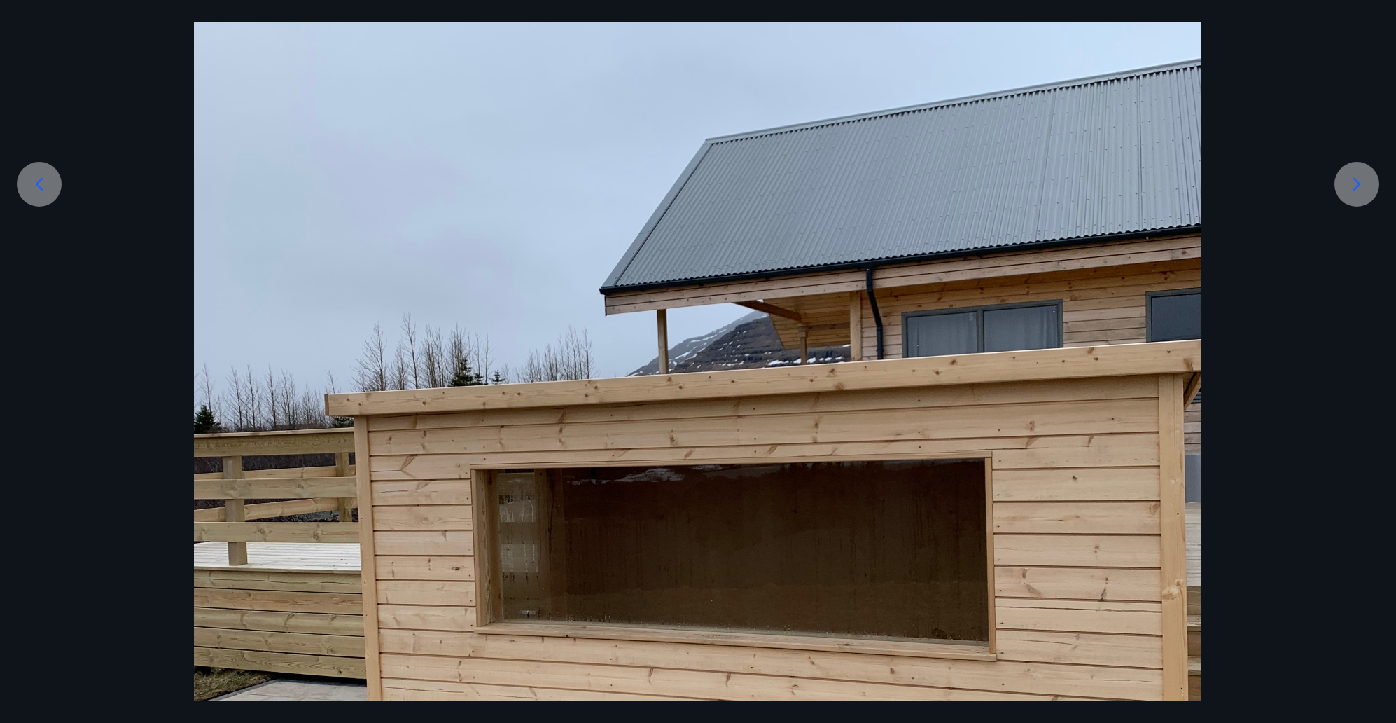
click at [153, 96] on div at bounding box center [697, 494] width 1396 height 1342
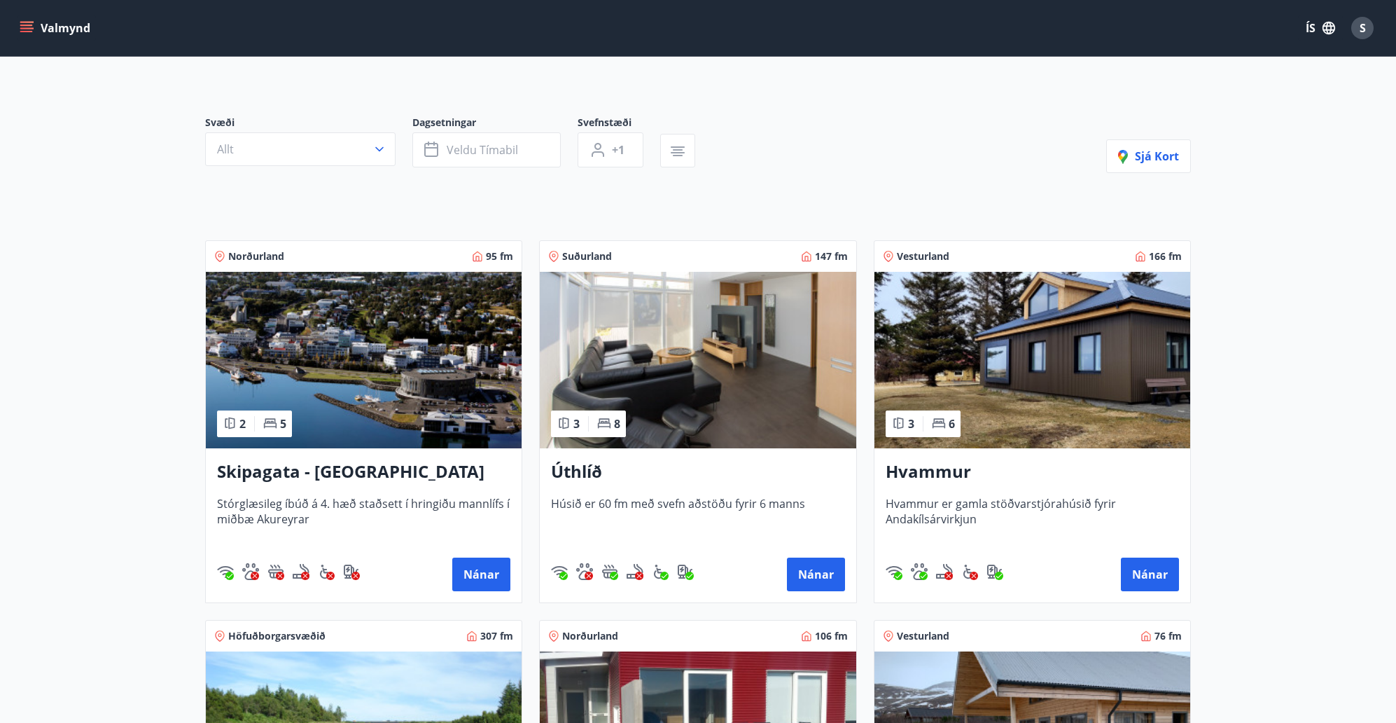
scroll to position [28, 0]
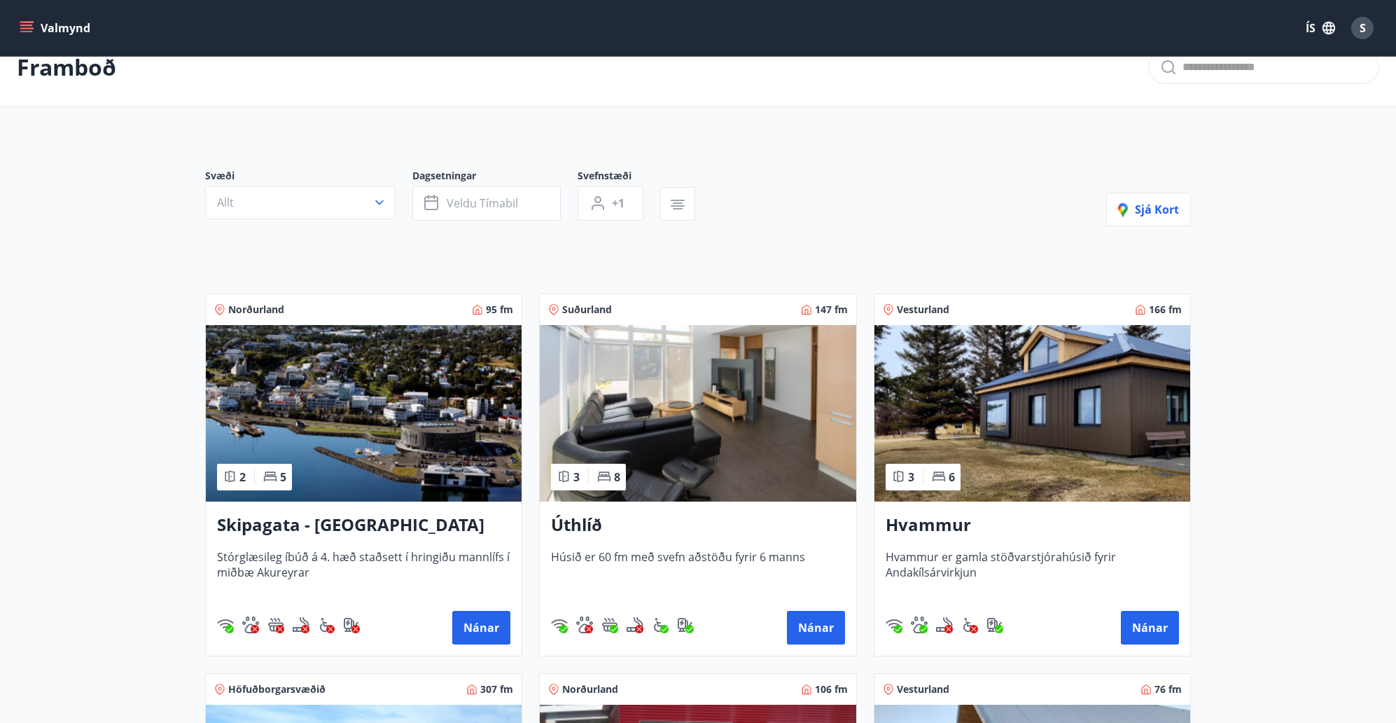
click at [937, 532] on h3 "Hvammur" at bounding box center [1032, 525] width 293 height 25
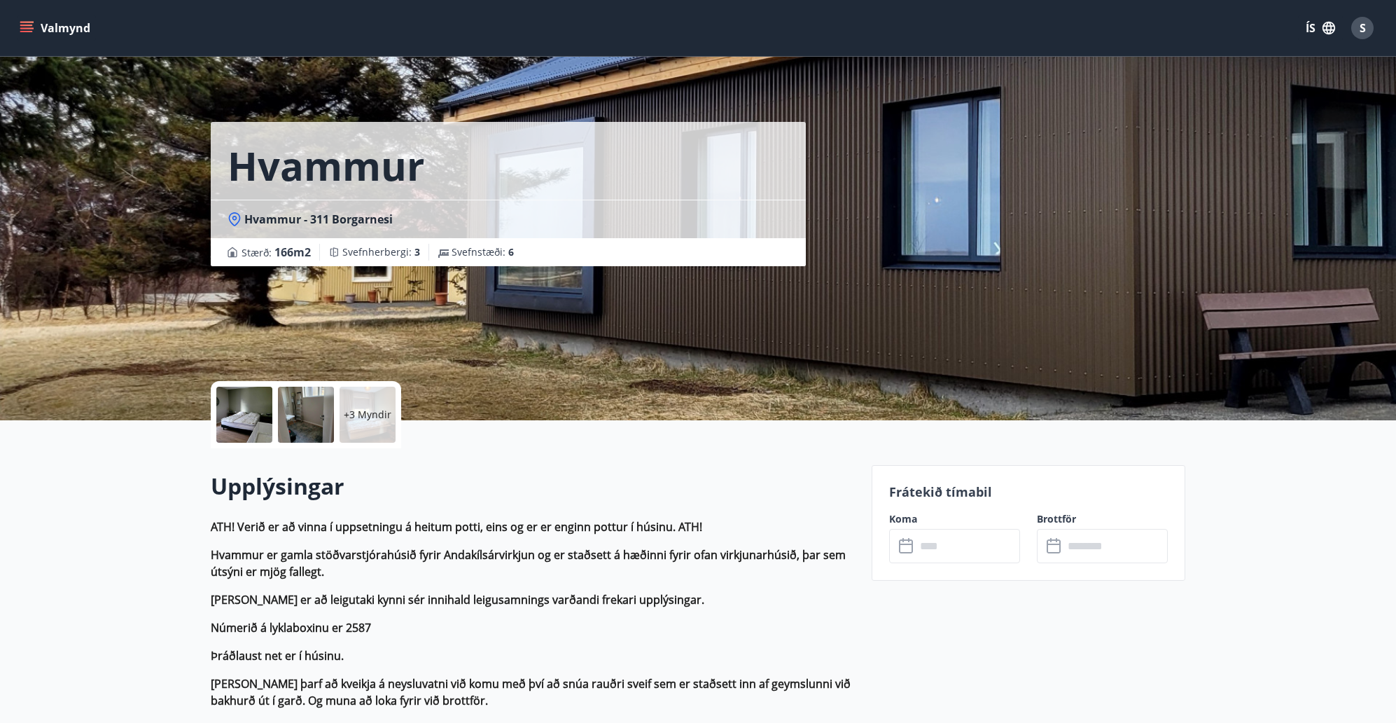
click at [985, 543] on input "text" at bounding box center [968, 546] width 104 height 34
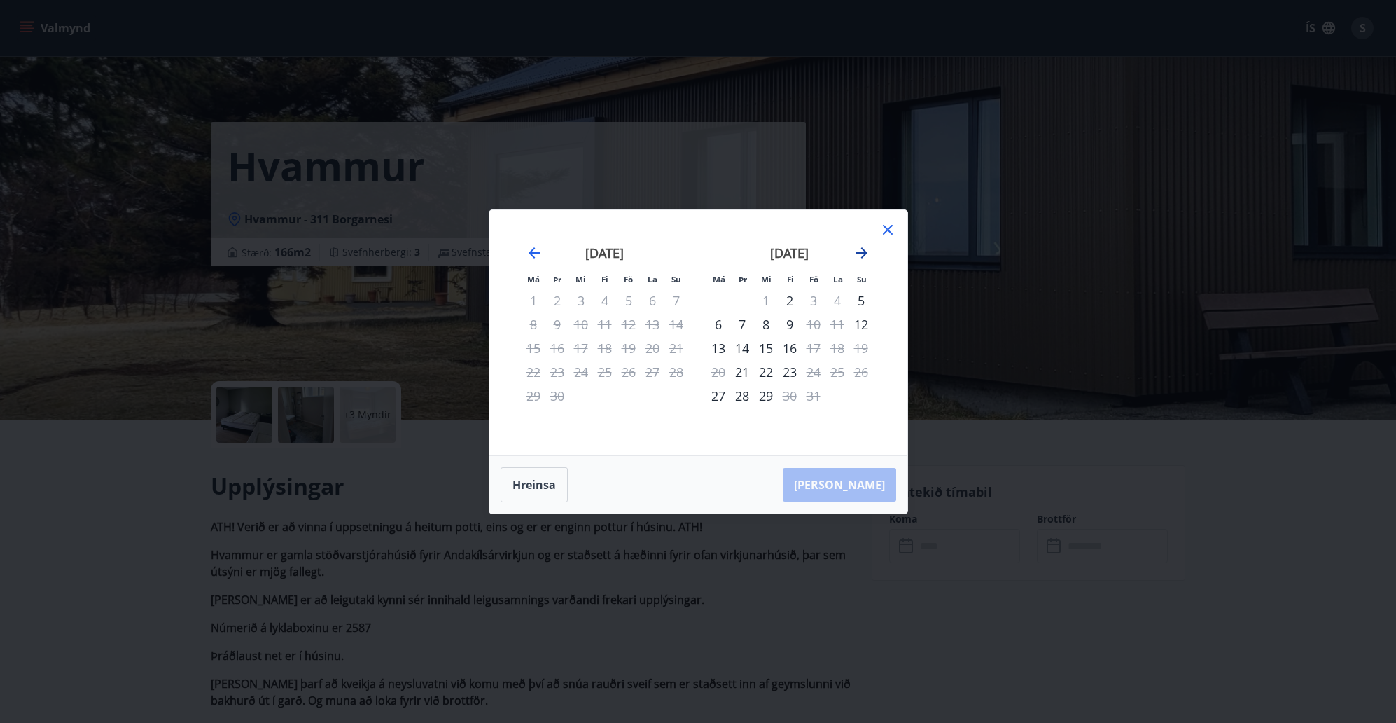
click at [863, 252] on icon "Move forward to switch to the next month." at bounding box center [861, 252] width 11 height 11
drag, startPoint x: 863, startPoint y: 252, endPoint x: 693, endPoint y: 566, distance: 356.9
click at [693, 566] on div "Má Þr Mi Fi Fö La Su Má Þr Mi Fi Fö La Su september 2025 1 2 3 4 5 6 7 8 9 10 1…" at bounding box center [698, 361] width 1396 height 723
click at [882, 235] on icon at bounding box center [887, 229] width 17 height 17
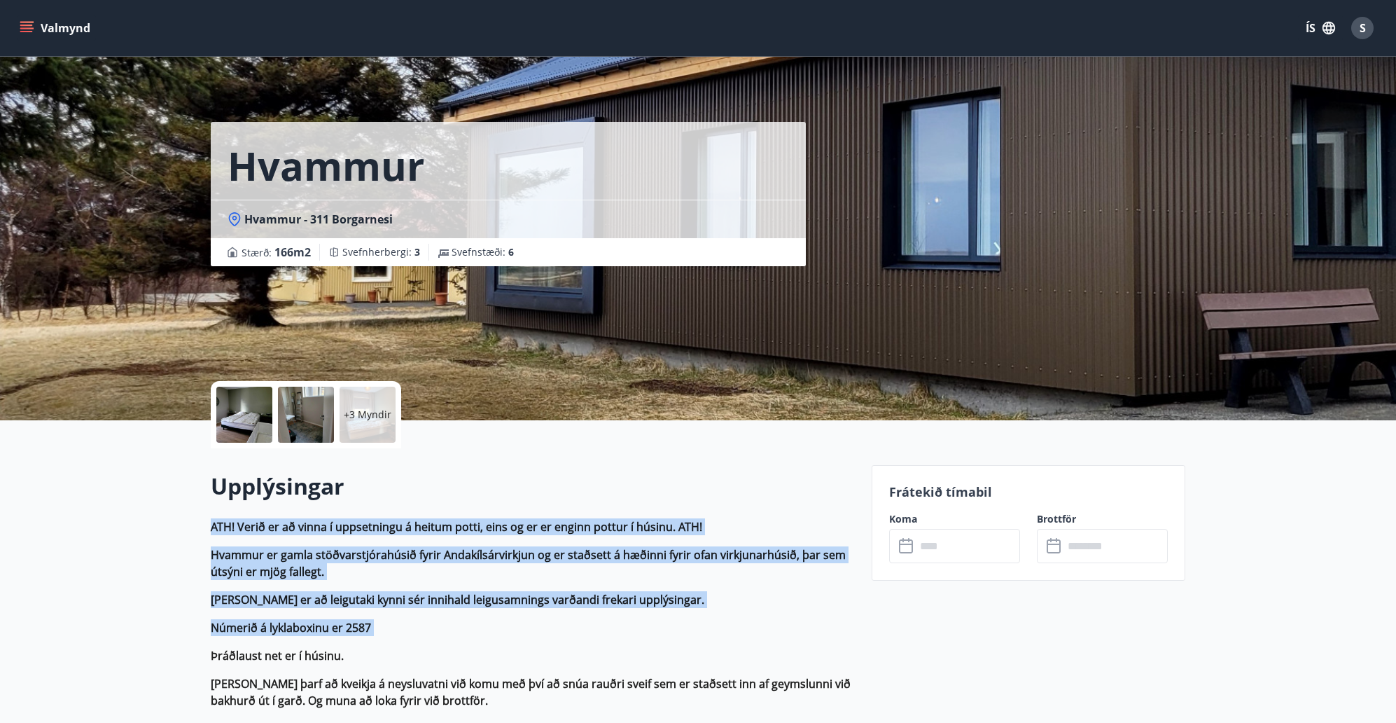
drag, startPoint x: 205, startPoint y: 520, endPoint x: 336, endPoint y: 639, distance: 177.0
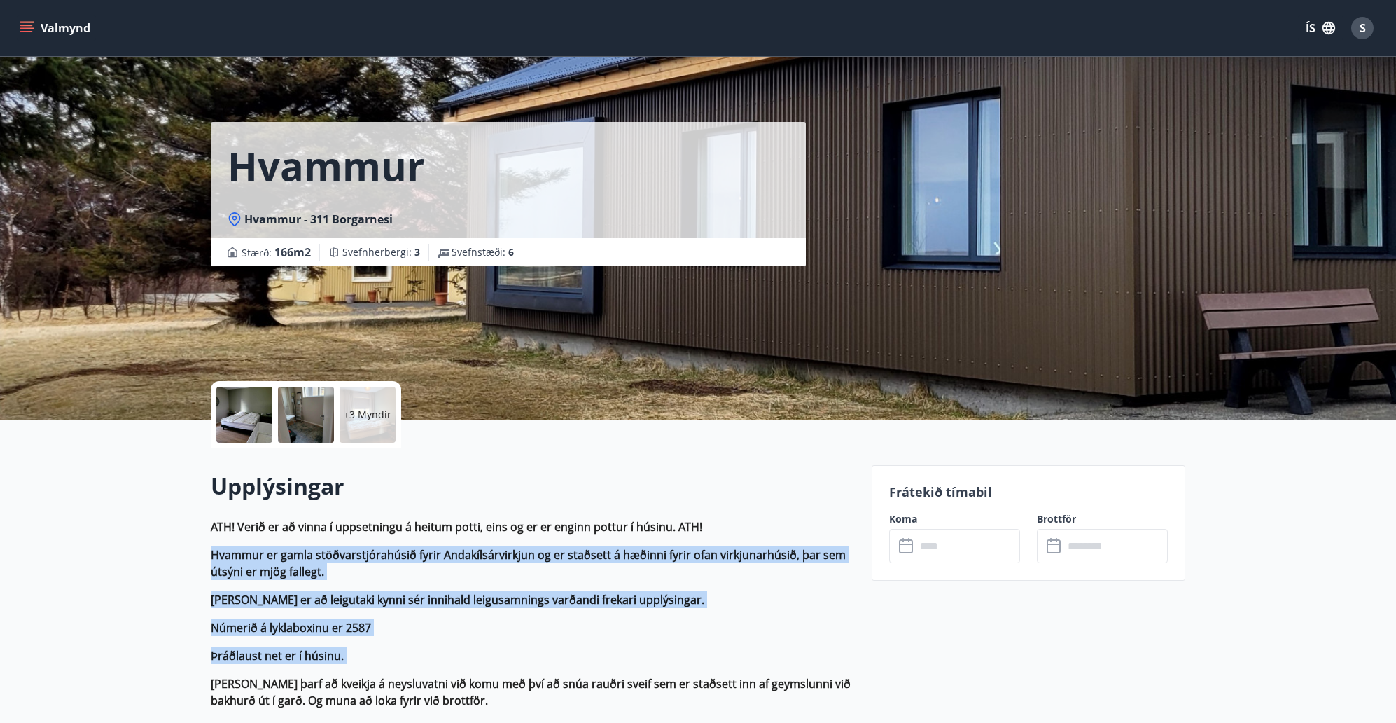
drag, startPoint x: 348, startPoint y: 664, endPoint x: 216, endPoint y: 536, distance: 183.7
